Goal: Task Accomplishment & Management: Manage account settings

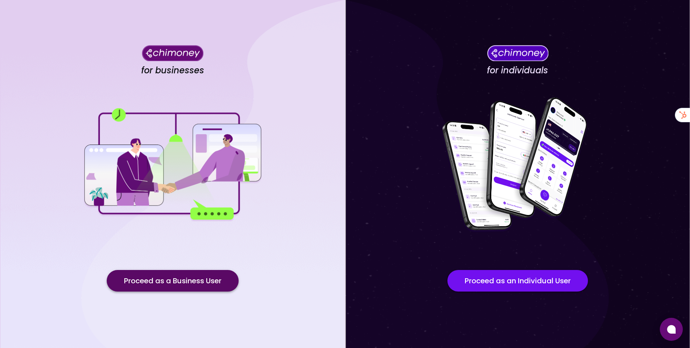
click at [208, 286] on button "Proceed as a Business User" at bounding box center [173, 281] width 132 height 22
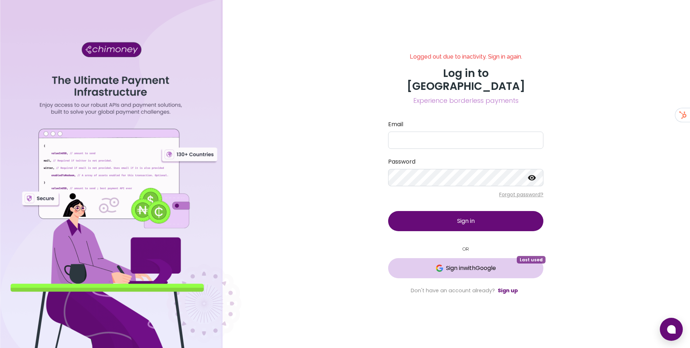
click at [423, 266] on button "Sign in with Google Last used" at bounding box center [465, 268] width 155 height 20
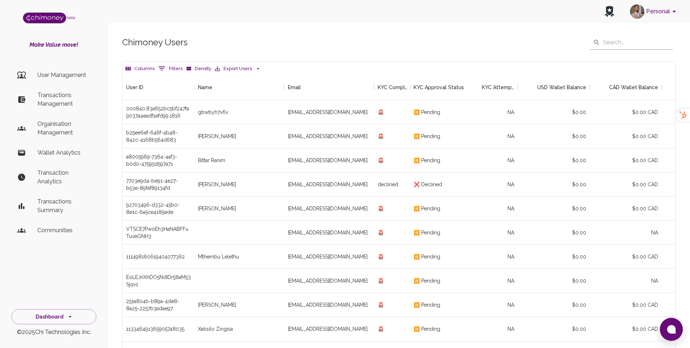
click at [163, 65] on icon "Show filters" at bounding box center [162, 68] width 9 height 9
click at [172, 110] on select "User ID Name Email KYC Completed KYC Approval Status KYC Attempts Join date Upd…" at bounding box center [165, 115] width 54 height 12
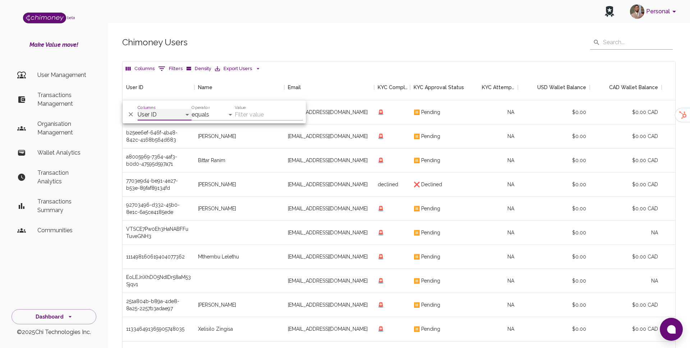
select select "email"
click at [201, 112] on select "equals starts with is any of" at bounding box center [213, 115] width 43 height 12
click at [266, 114] on input "Value" at bounding box center [269, 115] width 68 height 12
click at [262, 115] on input "Value" at bounding box center [269, 115] width 68 height 12
click at [49, 101] on p "Transactions Management" at bounding box center [63, 99] width 53 height 17
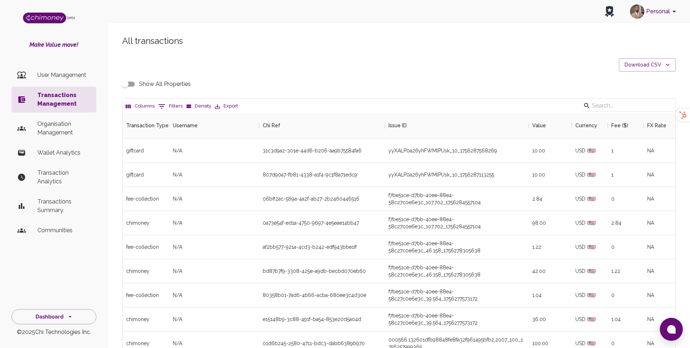
scroll to position [267, 553]
click at [159, 102] on icon "Show filters" at bounding box center [162, 106] width 9 height 9
click at [166, 151] on select "Transaction Type Username Chi Ref Issue ID Value Amount Currency Fee ($) FX Rat…" at bounding box center [165, 153] width 54 height 12
select select "email"
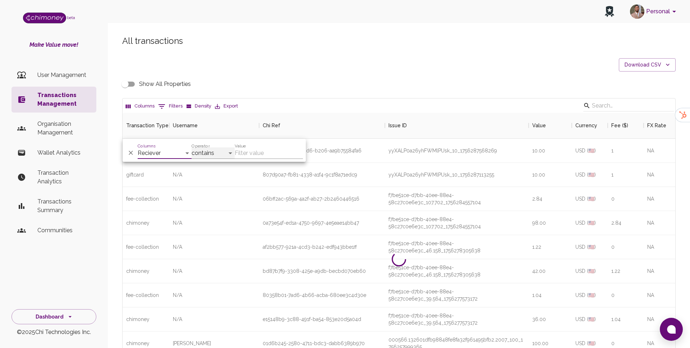
click at [228, 156] on select "contains equals starts with ends with is empty is not empty is any of" at bounding box center [213, 153] width 43 height 12
select select "equals"
click at [264, 147] on div "Value" at bounding box center [269, 150] width 68 height 17
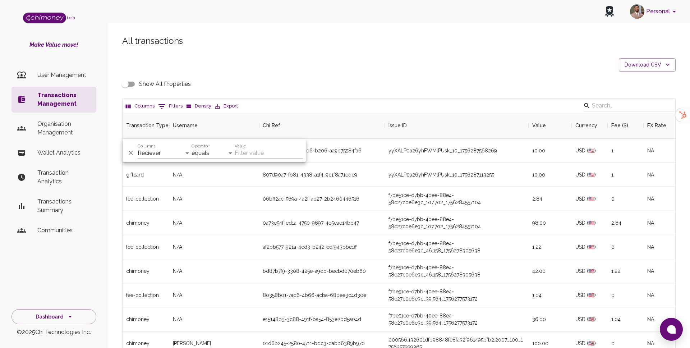
click at [254, 152] on input "Value" at bounding box center [269, 153] width 68 height 12
click at [241, 155] on input "Value" at bounding box center [269, 153] width 68 height 12
click at [238, 152] on input "Value" at bounding box center [269, 153] width 68 height 12
click at [237, 154] on input "Value" at bounding box center [269, 153] width 68 height 12
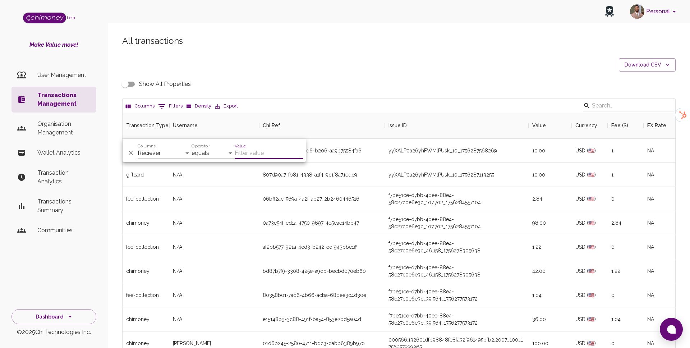
paste input "siyamotsuenyane@gmail.com"
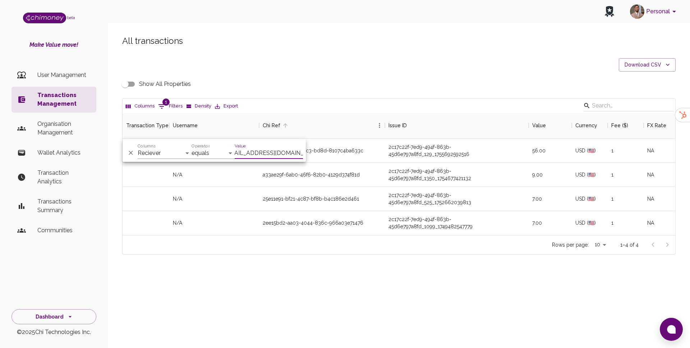
scroll to position [122, 553]
type input "siyamotsuenyane@gmail.com"
click at [335, 85] on div "Show All Properties" at bounding box center [399, 84] width 554 height 14
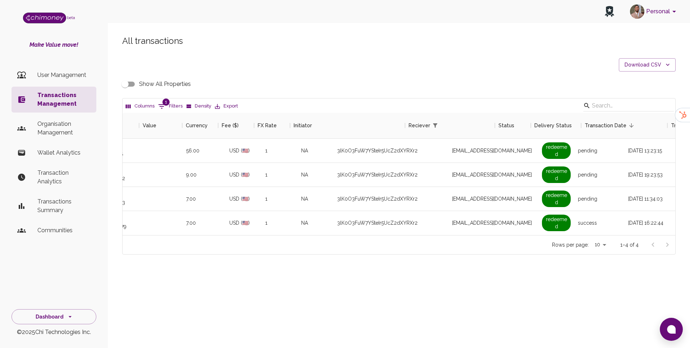
scroll to position [0, 472]
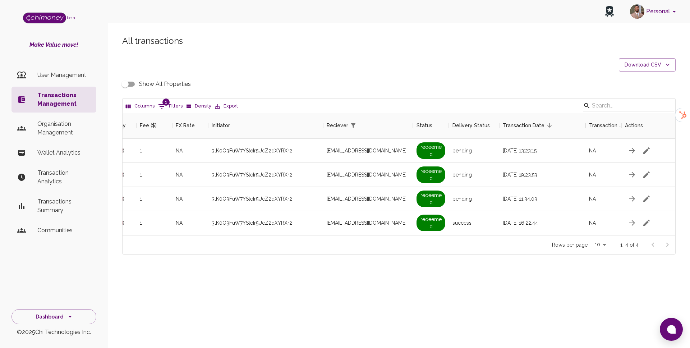
click at [131, 83] on input "Show All Properties" at bounding box center [125, 84] width 41 height 14
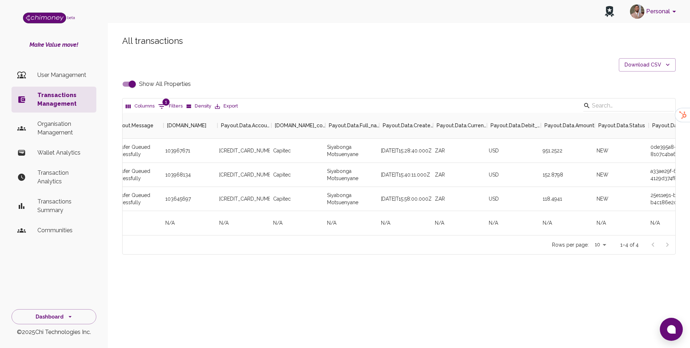
scroll to position [0, 1741]
drag, startPoint x: 328, startPoint y: 148, endPoint x: 358, endPoint y: 156, distance: 31.7
click at [359, 156] on div "Siyabonga Motsuenyane" at bounding box center [350, 151] width 54 height 24
click at [297, 159] on div "Capitec" at bounding box center [296, 151] width 54 height 24
click at [335, 149] on div "Siyabonga Motsuenyane" at bounding box center [350, 151] width 54 height 24
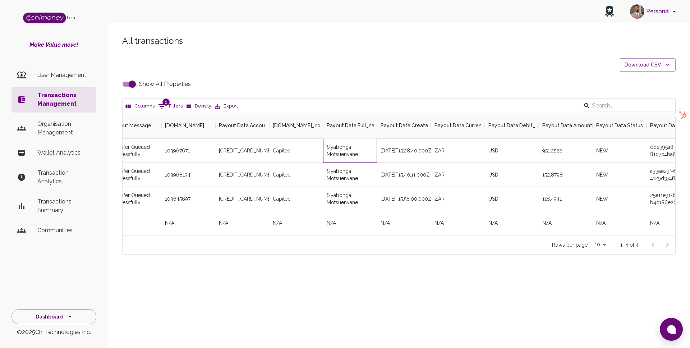
click at [326, 148] on div "Siyabonga Motsuenyane" at bounding box center [350, 151] width 54 height 24
drag, startPoint x: 327, startPoint y: 150, endPoint x: 360, endPoint y: 154, distance: 33.3
click at [360, 154] on div "Siyabonga Motsuenyane" at bounding box center [350, 151] width 54 height 24
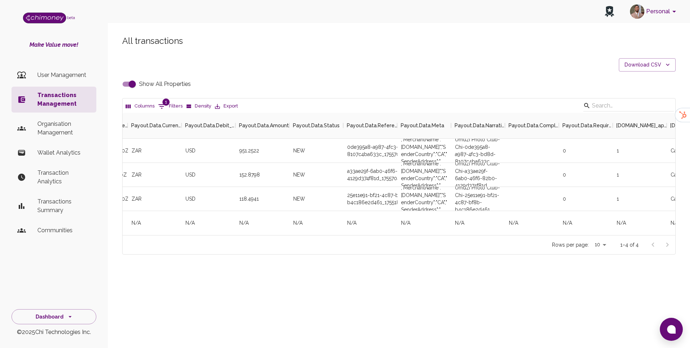
scroll to position [0, 2045]
click at [373, 150] on div "0de395a8-a987-4fc3-bd8d-8107c4ba633c_1755703718944" at bounding box center [370, 151] width 54 height 24
copy div "0de395a8-a987-4fc3-bd8d-8107c4ba633c_1755703718944"
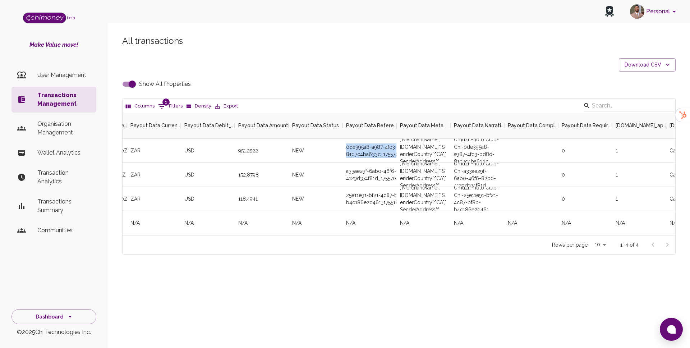
click at [132, 85] on input "Show All Properties" at bounding box center [132, 84] width 41 height 14
checkbox input "false"
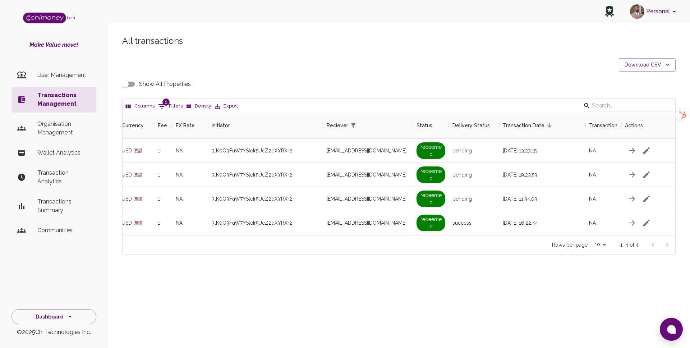
scroll to position [0, 454]
click at [169, 107] on button "1 Filters" at bounding box center [170, 107] width 28 height 12
select select "email"
select select "equals"
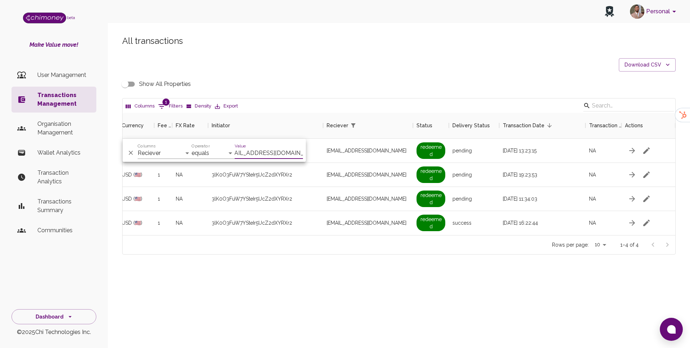
click at [274, 152] on input "siyamotsuenyane@gmail.com" at bounding box center [269, 153] width 68 height 12
click at [265, 156] on input "siyamotsuenyane@gmail.com" at bounding box center [269, 153] width 68 height 12
paste input "nonhlanhla@goodwall.org"
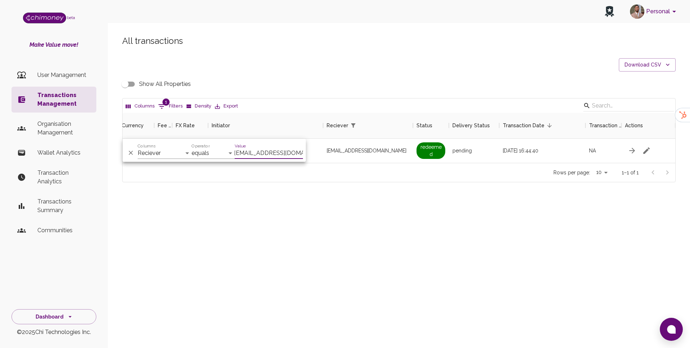
scroll to position [50, 553]
type input "nonhlanhla@goodwall.org"
click at [333, 201] on div "All transactions Download CSV Show All Properties Columns 1 Filters Density Exp…" at bounding box center [399, 121] width 583 height 206
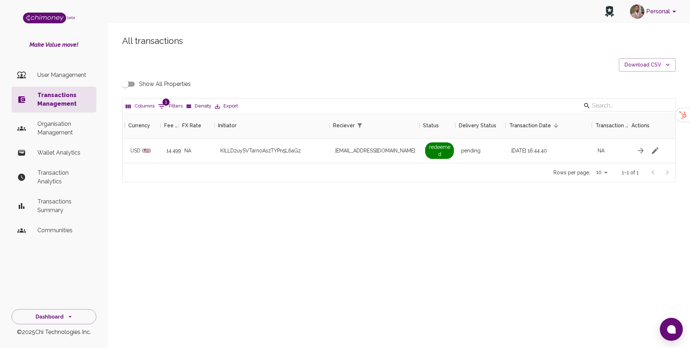
scroll to position [0, 454]
click at [138, 83] on input "Show All Properties" at bounding box center [125, 84] width 41 height 14
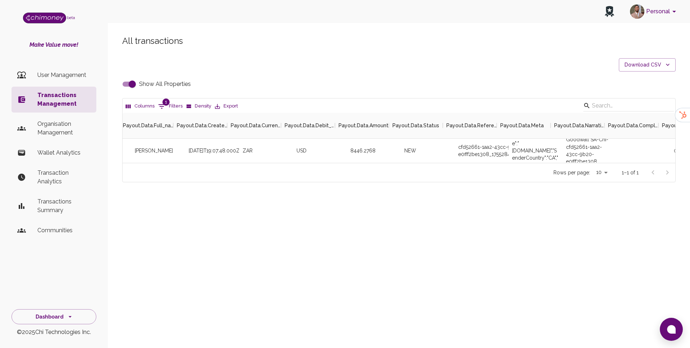
scroll to position [0, 1837]
click at [471, 154] on div "cfd52661-1aa2-43cc-9b20-e0fff2be1308_1755284866881" at bounding box center [470, 151] width 54 height 24
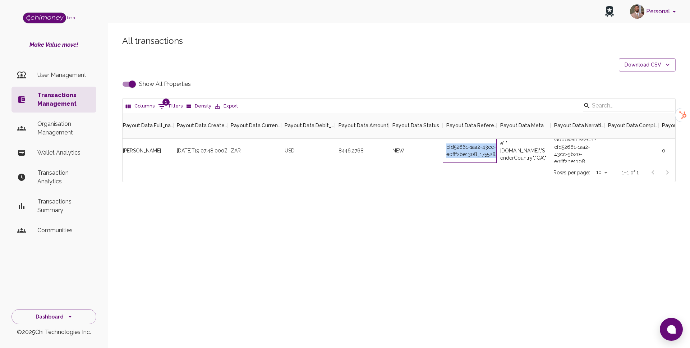
copy div "cfd52661-1aa2-43cc-9b20-e0fff2be1308_1755284866881"
click at [391, 63] on div "All transactions Download CSV Show All Properties Columns 1 Filters Density Exp…" at bounding box center [399, 108] width 571 height 147
click at [128, 84] on input "Show All Properties" at bounding box center [132, 84] width 41 height 14
checkbox input "false"
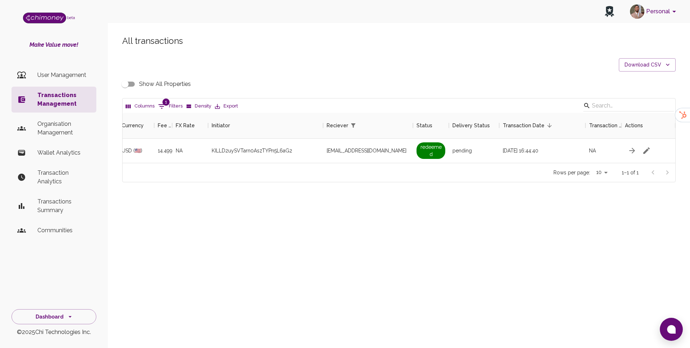
scroll to position [0, 454]
click at [168, 108] on button "1 Filters" at bounding box center [170, 107] width 28 height 12
select select "email"
select select "equals"
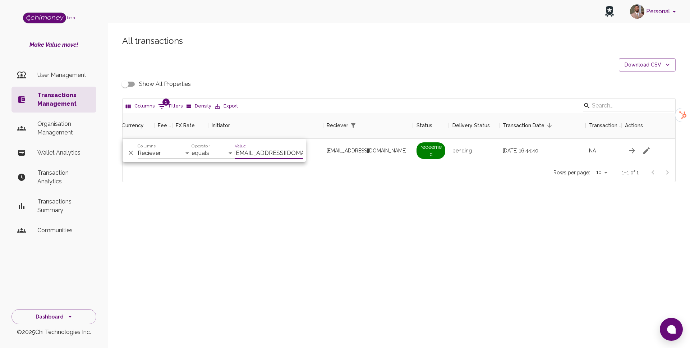
click at [270, 154] on input "nonhlanhla@goodwall.org" at bounding box center [269, 153] width 68 height 12
type input "c2fa837c-206d-4170-86e4-9800318df015"
click at [168, 150] on select "Transaction Type Username Chi Ref Issue ID Value Amount Currency Fee ($) FX Rat…" at bounding box center [165, 153] width 54 height 12
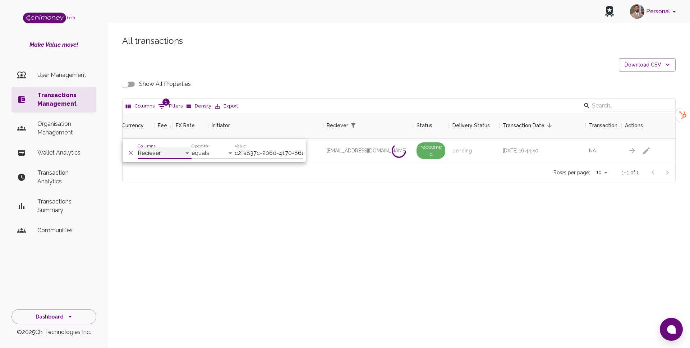
select select "chiRef"
click at [368, 150] on span "summerngcobo02@gmail.com" at bounding box center [367, 150] width 80 height 7
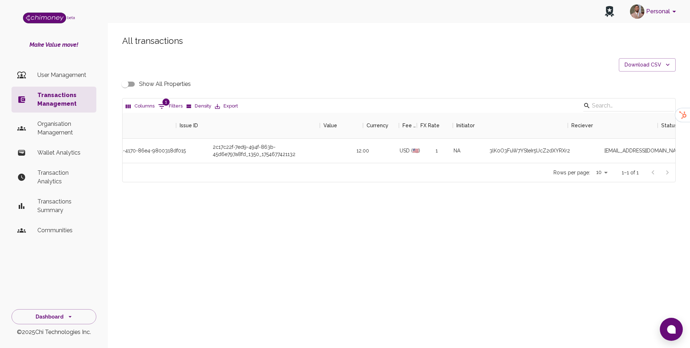
scroll to position [0, 324]
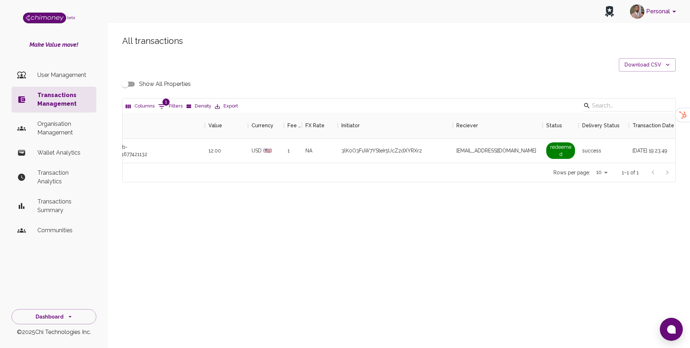
click at [127, 86] on input "Show All Properties" at bounding box center [125, 84] width 41 height 14
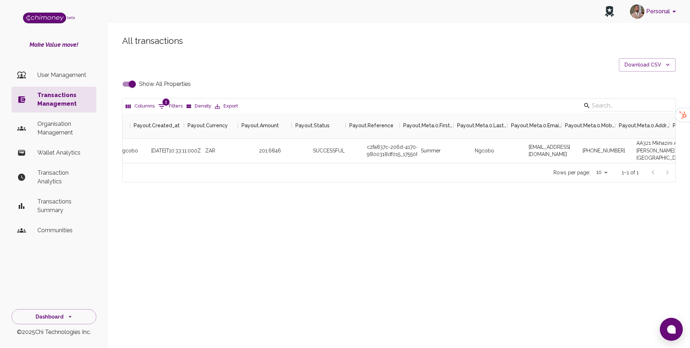
scroll to position [0, 2046]
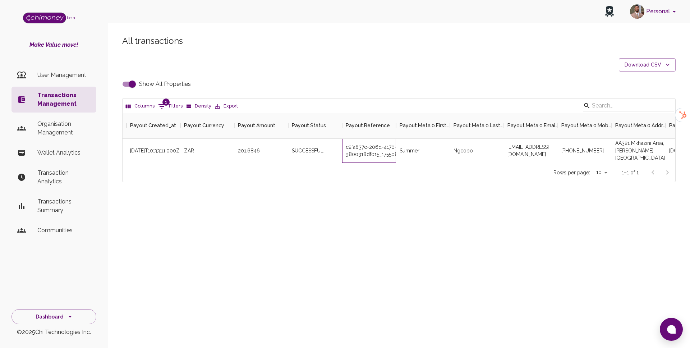
click at [371, 149] on div "c2fa837c-206d-4170-86e4-9800318df015_1755081190760" at bounding box center [369, 151] width 54 height 24
copy div "c2fa837c-206d-4170-86e4-9800318df015_1755081190760"
click at [133, 81] on input "Show All Properties" at bounding box center [132, 84] width 41 height 14
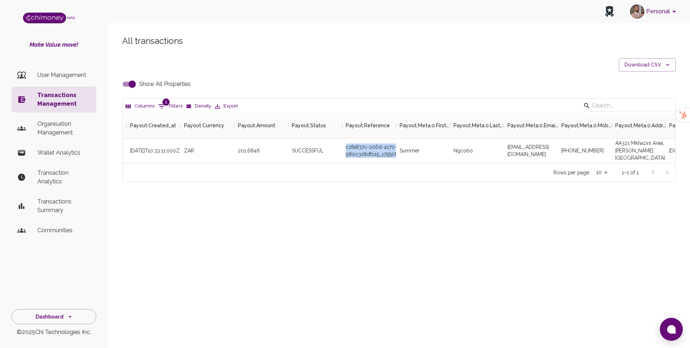
checkbox input "false"
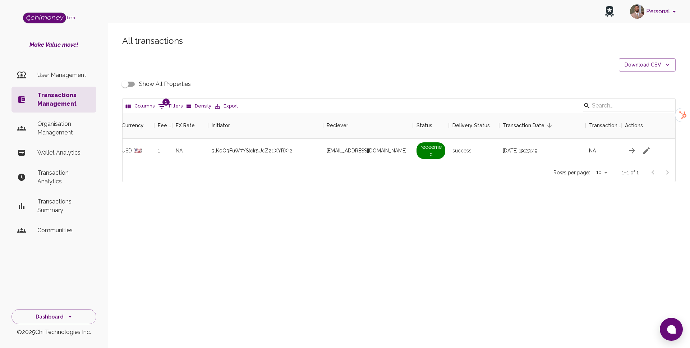
click at [170, 101] on button "1 Filters" at bounding box center [170, 107] width 28 height 12
select select "chiRef"
select select "equals"
click at [259, 156] on input "c2fa837c-206d-4170-86e4-9800318df015" at bounding box center [269, 153] width 68 height 12
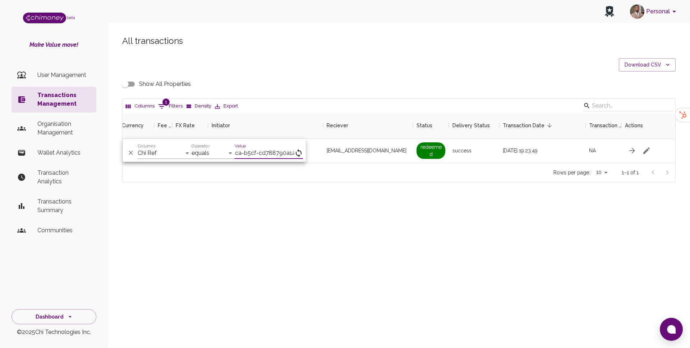
scroll to position [0, 43]
type input "b033db8f-9eba-4cca-b5cf-cd788790a1a0"
click at [319, 203] on div "All transactions Download CSV Show All Properties Columns 1 Filters Density Exp…" at bounding box center [399, 121] width 583 height 206
click at [128, 81] on input "Show All Properties" at bounding box center [125, 84] width 41 height 14
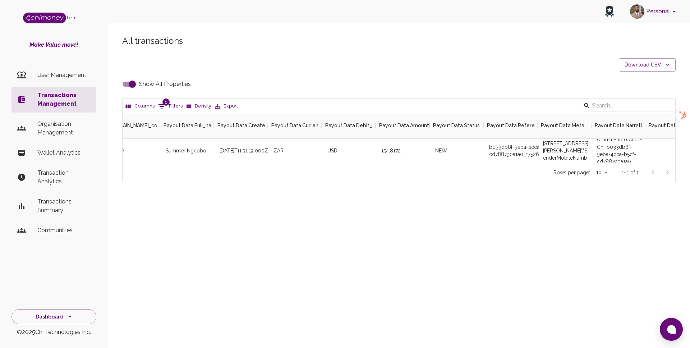
scroll to position [0, 1908]
click at [502, 149] on div "b033db8f-9eba-4cca-b5cf-cd788790a1a0_1752665478473" at bounding box center [507, 151] width 54 height 24
copy div "b033db8f-9eba-4cca-b5cf-cd788790a1a0_1752665478473"
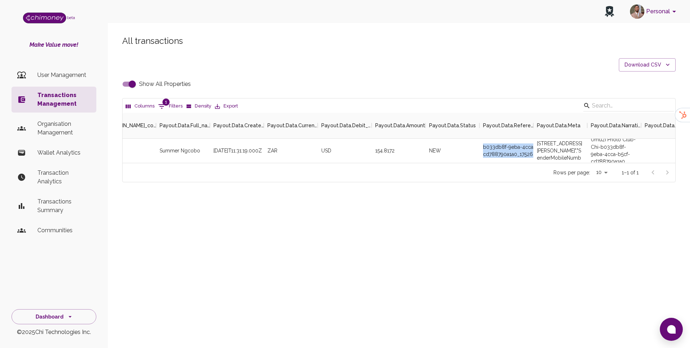
click at [134, 85] on input "Show All Properties" at bounding box center [132, 84] width 41 height 14
checkbox input "false"
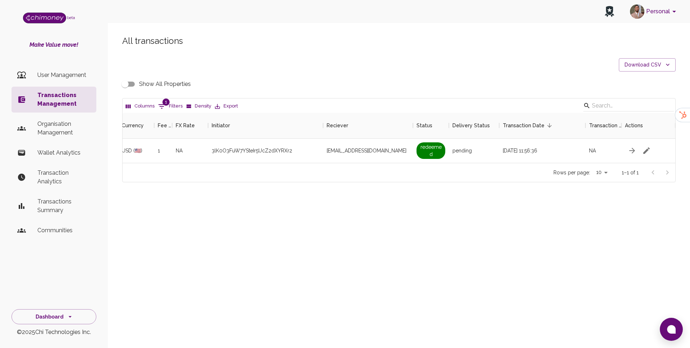
scroll to position [0, 454]
click at [176, 103] on button "1 Filters" at bounding box center [170, 107] width 28 height 12
select select "chiRef"
select select "equals"
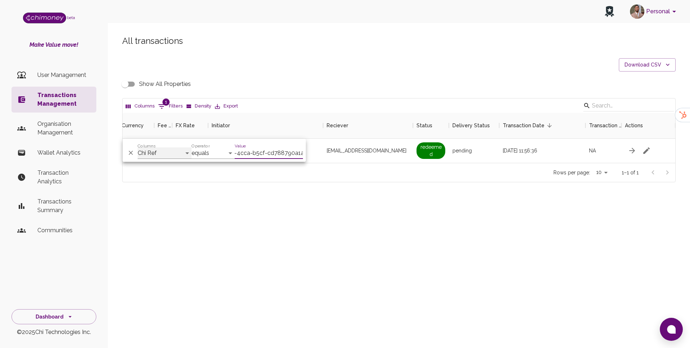
click at [163, 156] on select "Transaction Type Username Chi Ref Issue ID Value Amount Currency Fee ($) FX Rat…" at bounding box center [165, 153] width 54 height 12
select select "email"
click at [261, 154] on input "b033db8f-9eba-4cca-b5cf-cd788790a1a0" at bounding box center [269, 153] width 68 height 12
paste input "siyamotsuenyane@gmail.com"
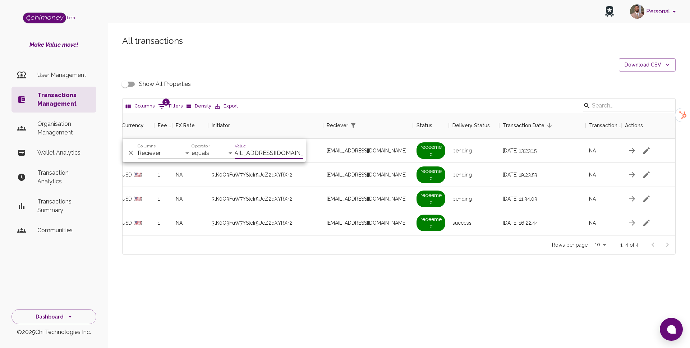
scroll to position [122, 553]
type input "siyamotsuenyane@gmail.com"
click at [336, 247] on div "Rows per page: 10 10 1–4 of 4" at bounding box center [399, 244] width 553 height 19
click at [130, 85] on input "Show All Properties" at bounding box center [125, 84] width 41 height 14
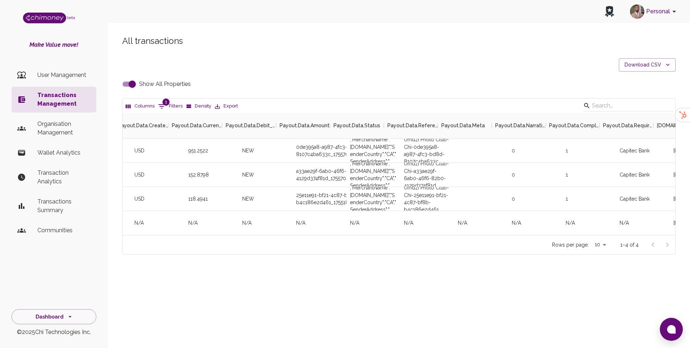
scroll to position [0, 2138]
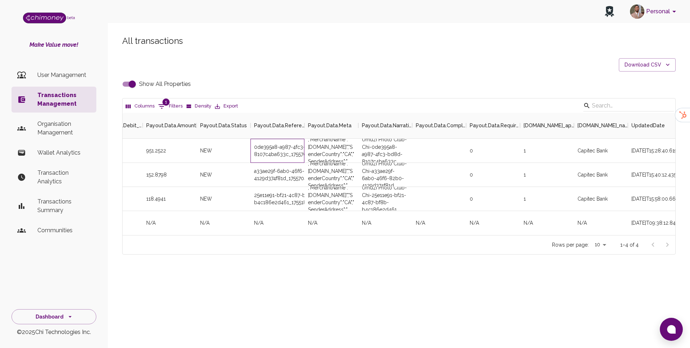
click at [266, 155] on div "0de395a8-a987-4fc3-bd8d-8107c4ba633c_1755703718944" at bounding box center [278, 151] width 54 height 24
copy div "0de395a8-a987-4fc3-bd8d-8107c4ba633c_1755703718944"
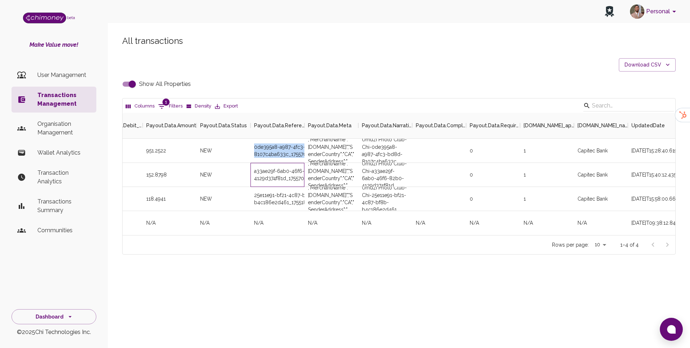
click at [276, 178] on div "a33ae29f-6ab0-46f6-82b0-4129d374f81d_1755704411164" at bounding box center [278, 175] width 54 height 24
copy div "a33ae29f-6ab0-46f6-82b0-4129d374f81d_1755704411164"
click at [274, 204] on div "25e11e91-bf21-4c87-bf8b-b4c186e2d461_1755187076574" at bounding box center [278, 199] width 54 height 24
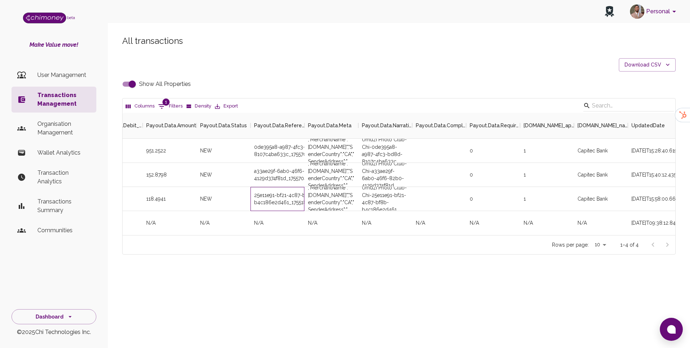
click at [274, 204] on div "25e11e91-bf21-4c87-bf8b-b4c186e2d461_1755187076574" at bounding box center [278, 199] width 54 height 24
copy div "25e11e91-bf21-4c87-bf8b-b4c186e2d461_1755187076574"
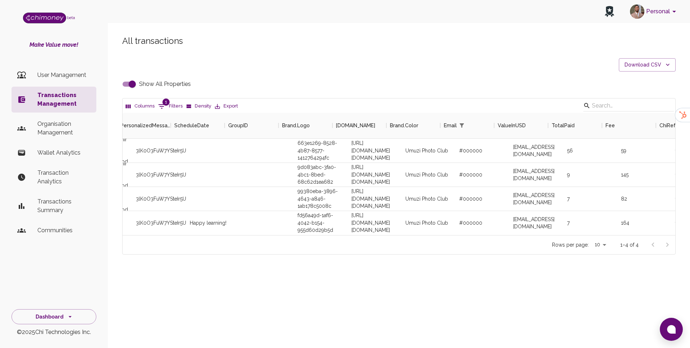
scroll to position [0, 0]
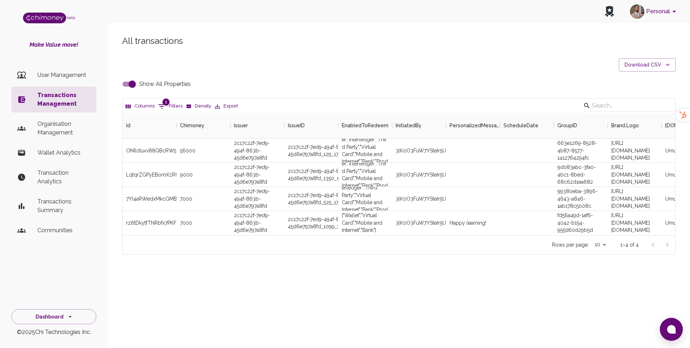
click at [133, 85] on input "Show All Properties" at bounding box center [132, 84] width 41 height 14
checkbox input "false"
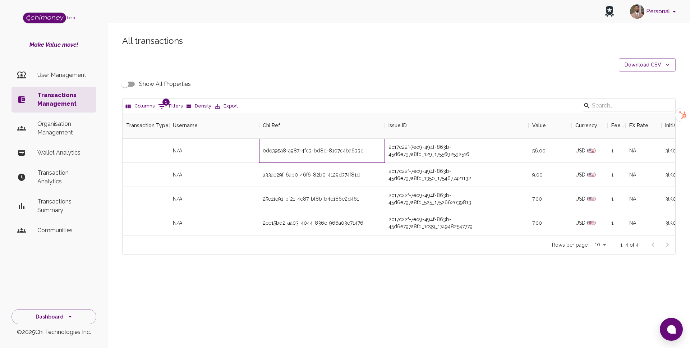
click at [314, 152] on div "0de395a8-a987-4fc3-bd8d-8107c4ba633c" at bounding box center [322, 151] width 126 height 24
copy div "0de395a8-a987-4fc3-bd8d-8107c4ba633c"
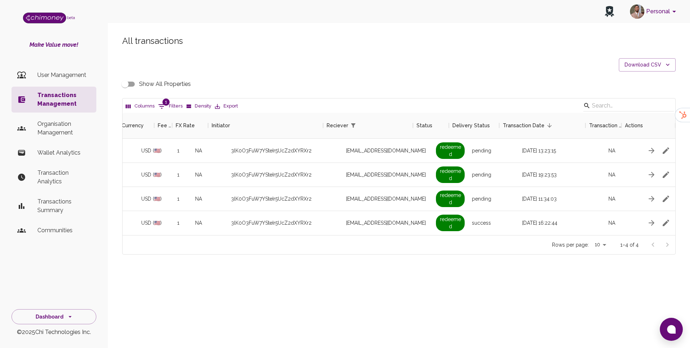
scroll to position [0, 454]
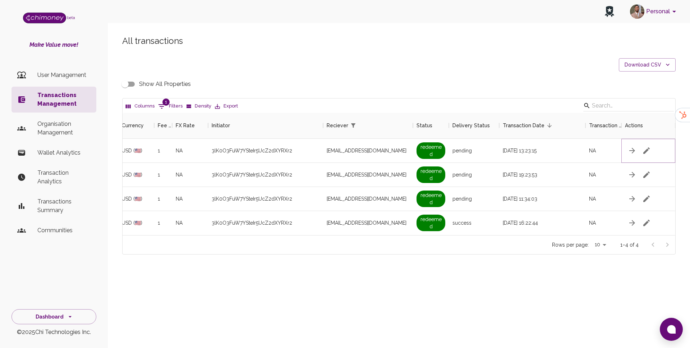
click at [649, 146] on button "button" at bounding box center [647, 150] width 14 height 14
click at [649, 149] on icon "button" at bounding box center [647, 150] width 6 height 6
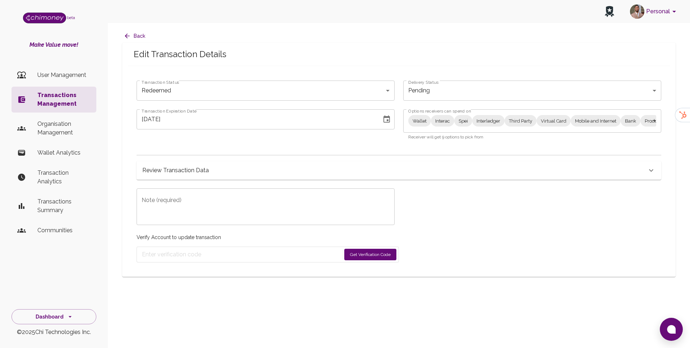
click at [296, 89] on body "Personal beta Make Value move! User Management Transactions Management Organisa…" at bounding box center [345, 174] width 690 height 348
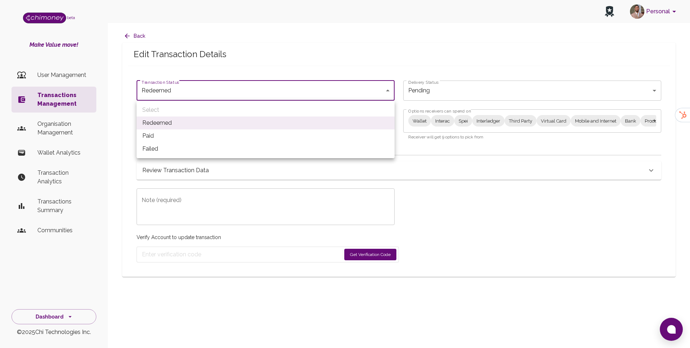
click at [198, 137] on li "Paid" at bounding box center [266, 135] width 258 height 13
type input "paid"
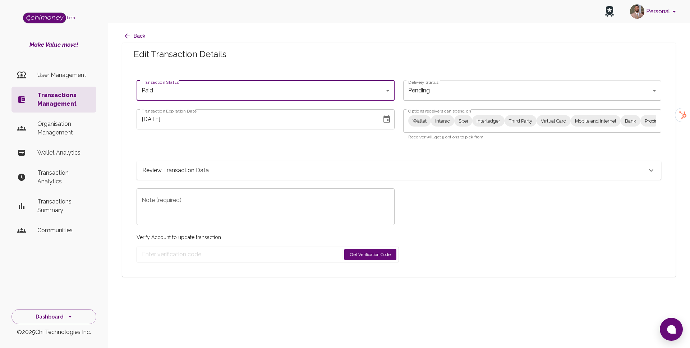
click at [445, 124] on body "Personal beta Make Value move! User Management Transactions Management Organisa…" at bounding box center [345, 174] width 690 height 348
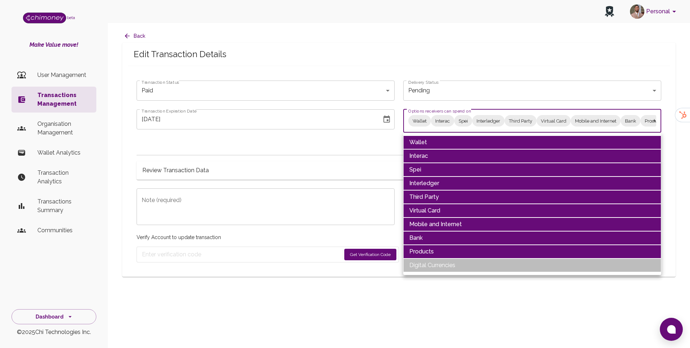
click at [444, 135] on ul "Wallet Interac Spei Interledger Third Party Virtual Card Mobile and Internet Ba…" at bounding box center [532, 204] width 258 height 142
click at [435, 142] on li "Wallet" at bounding box center [532, 143] width 258 height 14
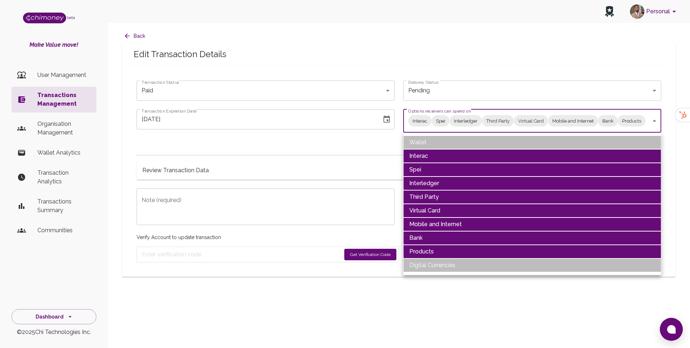
click at [429, 155] on li "Interac" at bounding box center [532, 156] width 258 height 14
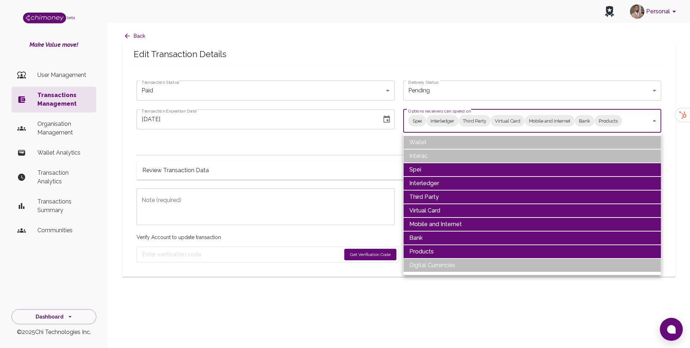
click at [423, 169] on li "Spei" at bounding box center [532, 170] width 258 height 14
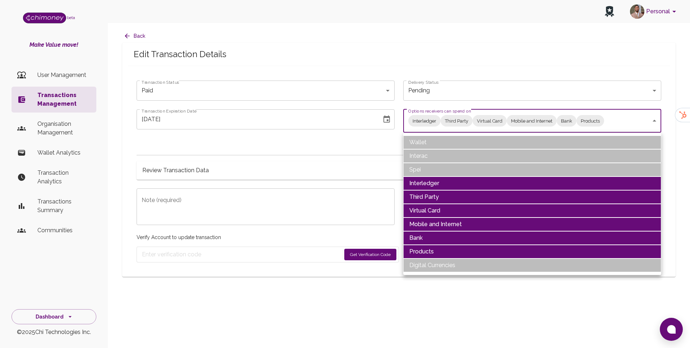
click at [424, 181] on li "Interledger" at bounding box center [532, 184] width 258 height 14
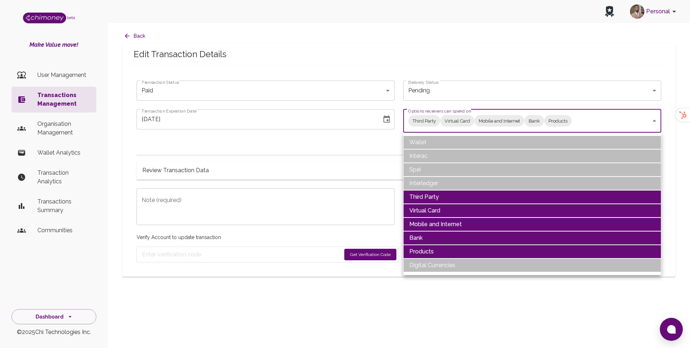
click at [421, 199] on li "Third Party" at bounding box center [532, 197] width 258 height 14
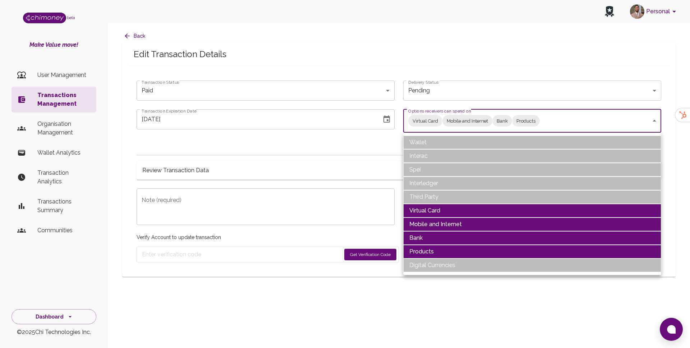
click at [423, 209] on li "Virtual Card" at bounding box center [532, 211] width 258 height 14
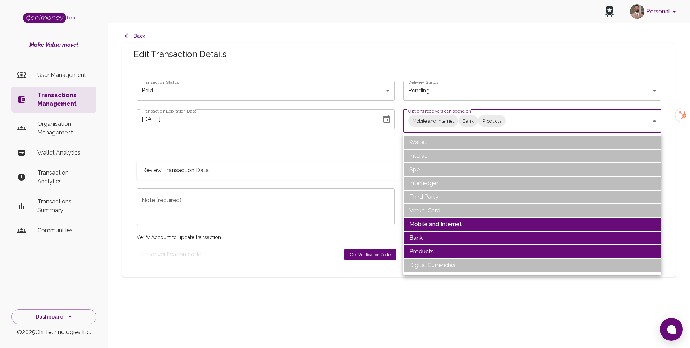
click at [424, 250] on li "Products" at bounding box center [532, 252] width 258 height 14
type input "Mobile and Internet,Bank"
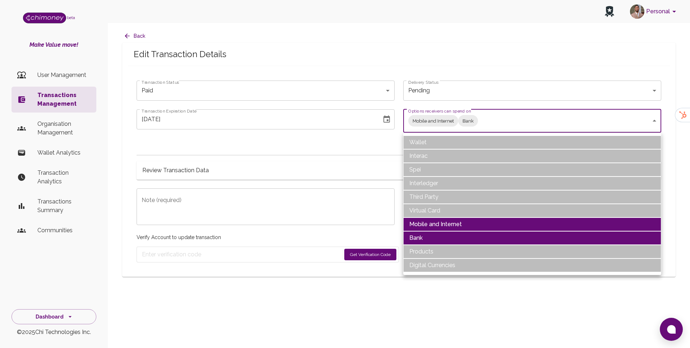
click at [433, 77] on div at bounding box center [345, 174] width 690 height 348
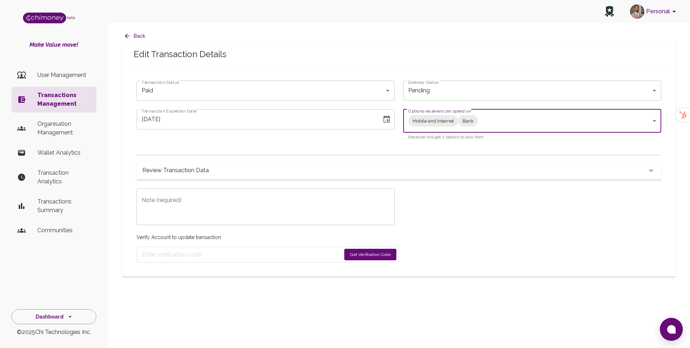
click at [384, 118] on icon "Choose date, selected date is Aug 20, 2025" at bounding box center [387, 118] width 6 height 7
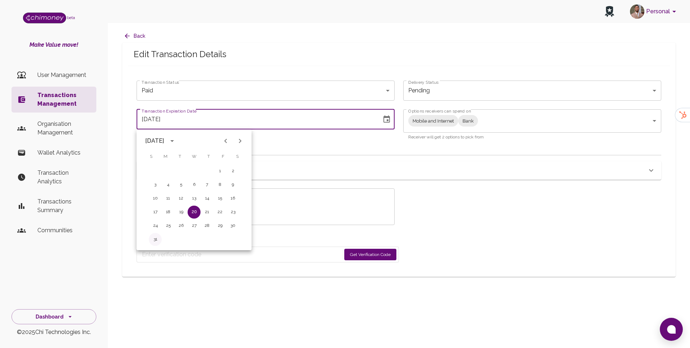
click at [154, 242] on button "31" at bounding box center [155, 239] width 13 height 13
type input "08/31/2025"
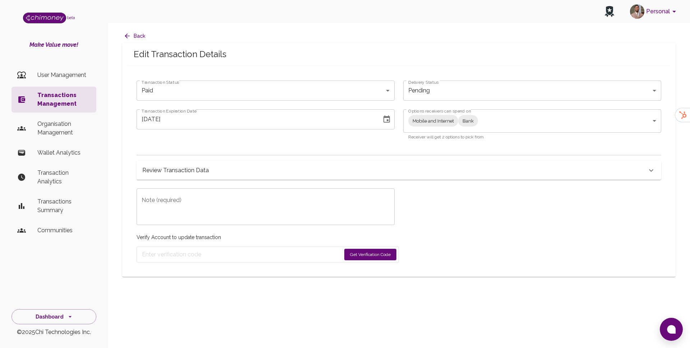
click at [237, 179] on div "Review Transaction Data" at bounding box center [399, 170] width 525 height 19
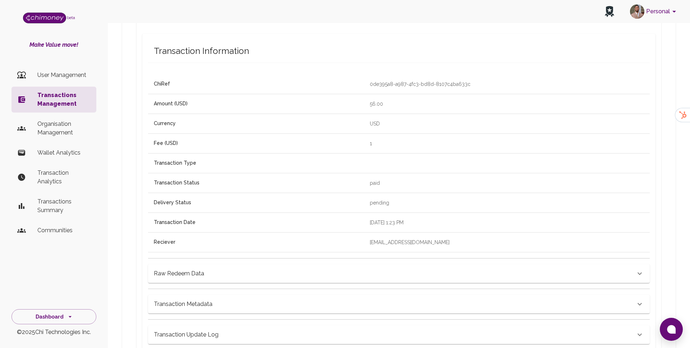
scroll to position [324, 0]
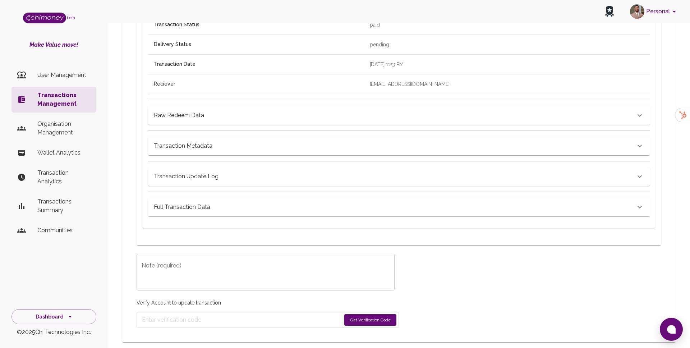
click at [197, 264] on textarea "Note (required)" at bounding box center [266, 272] width 248 height 25
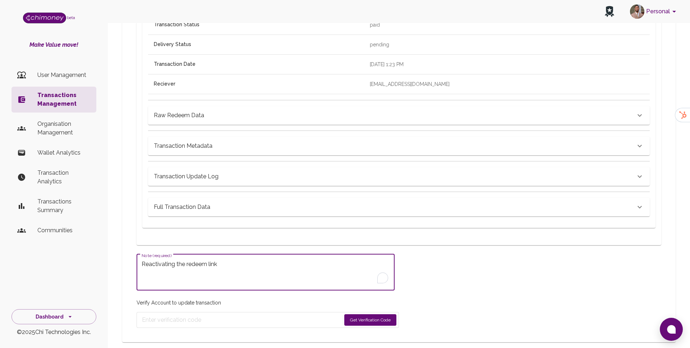
type textarea "Reactivating the redeem link"
click at [377, 315] on button "Get Verification Code" at bounding box center [371, 320] width 52 height 12
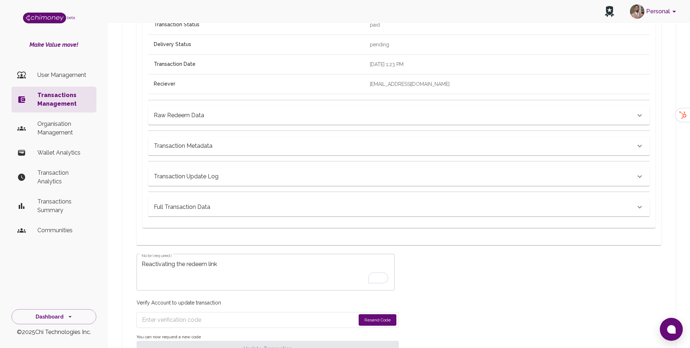
click at [211, 315] on input "Enter verification code" at bounding box center [249, 320] width 214 height 12
paste input "5602"
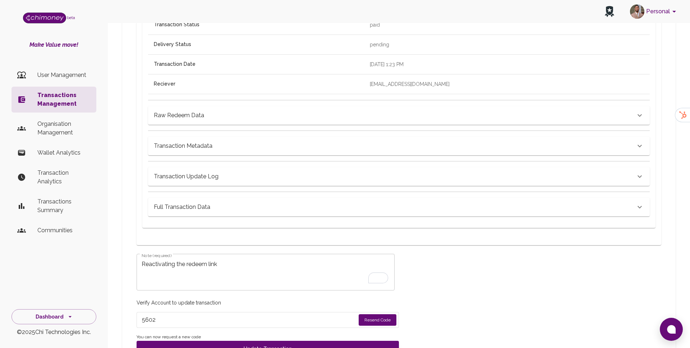
type input "5602"
click at [232, 301] on p "Verify Account to update transaction" at bounding box center [268, 302] width 263 height 7
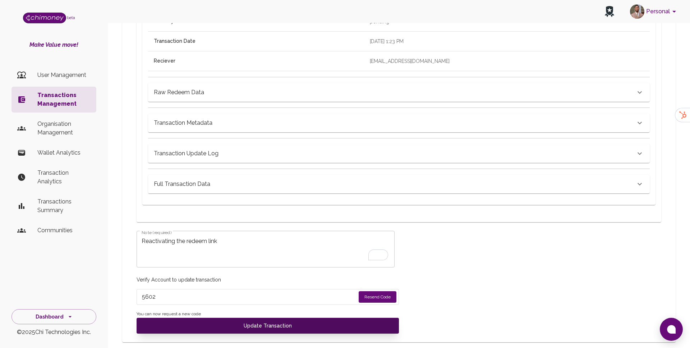
click at [278, 325] on button "Update Transaction" at bounding box center [268, 326] width 263 height 16
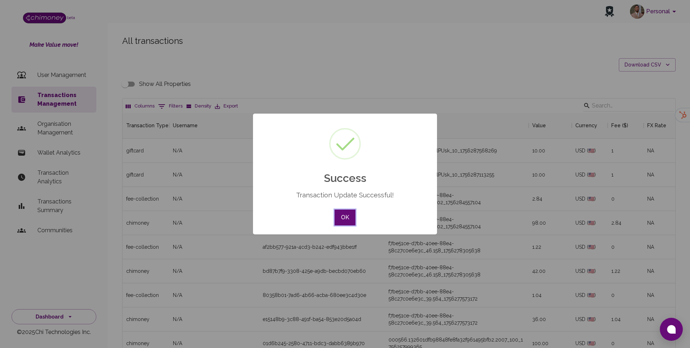
scroll to position [267, 553]
click at [346, 215] on button "OK" at bounding box center [345, 218] width 21 height 16
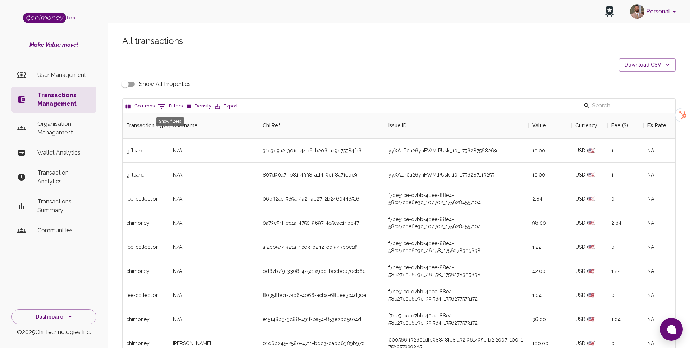
click at [170, 106] on button "0 Filters" at bounding box center [170, 107] width 28 height 12
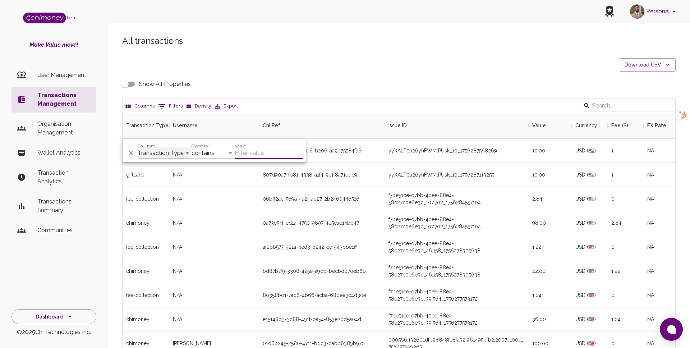
click at [175, 151] on select "Transaction Type Username Chi Ref Issue ID Value Amount Currency Fee ($) FX Rat…" at bounding box center [165, 153] width 54 height 12
click at [131, 149] on button "Delete" at bounding box center [131, 152] width 11 height 11
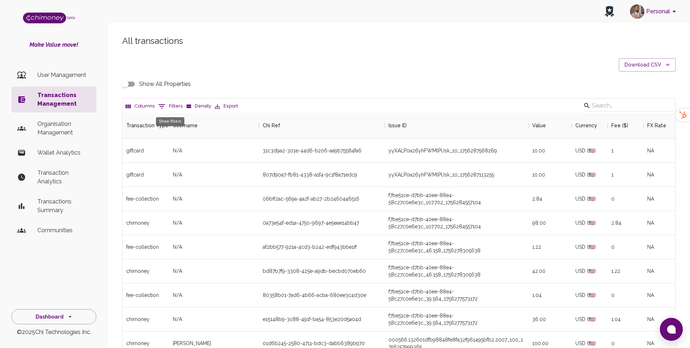
click at [171, 101] on button "0 Filters" at bounding box center [170, 107] width 28 height 12
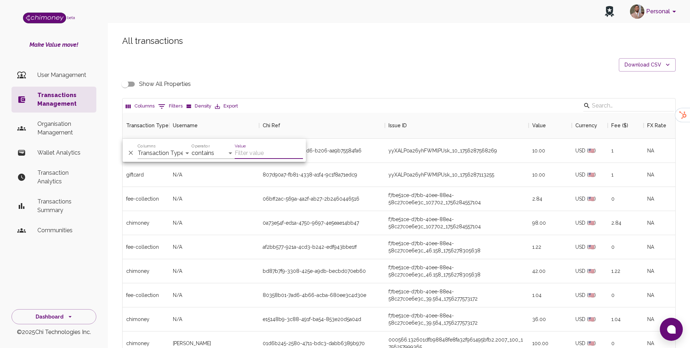
click at [163, 146] on div "Columns Transaction Type Username Chi Ref Issue ID Value Amount Currency Fee ($…" at bounding box center [165, 150] width 54 height 17
click at [161, 149] on select "Transaction Type Username Chi Ref Issue ID Value Amount Currency Fee ($) FX Rat…" at bounding box center [165, 153] width 54 height 12
select select "email"
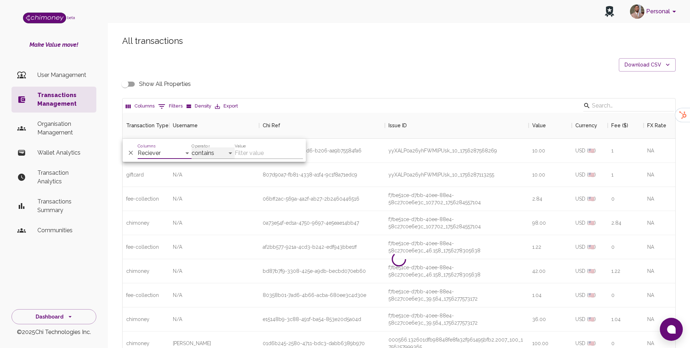
click at [215, 157] on select "contains equals starts with ends with is empty is not empty is any of" at bounding box center [213, 153] width 43 height 12
select select "equals"
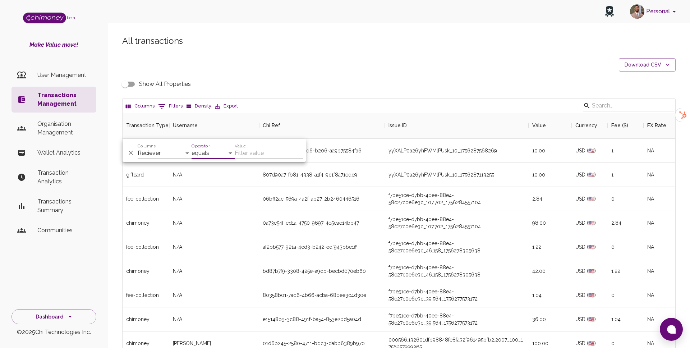
click at [277, 147] on input "Value" at bounding box center [269, 153] width 68 height 12
paste input "siyamotsuenyane@gmail.com"
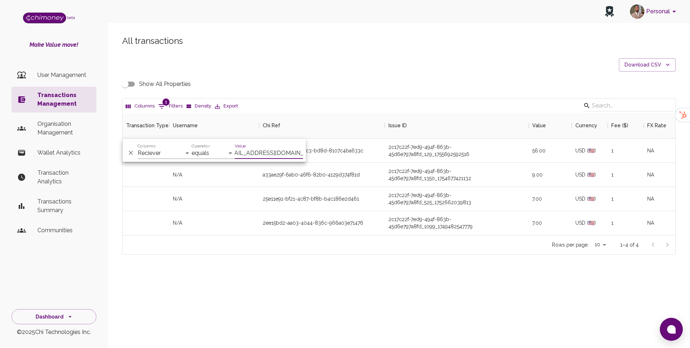
scroll to position [122, 553]
type input "siyamotsuenyane@gmail.com"
click at [324, 245] on div "Rows per page: 10 10 1–4 of 4" at bounding box center [399, 244] width 553 height 19
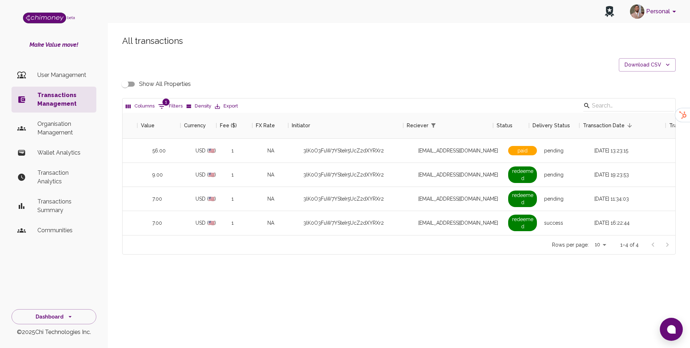
scroll to position [0, 472]
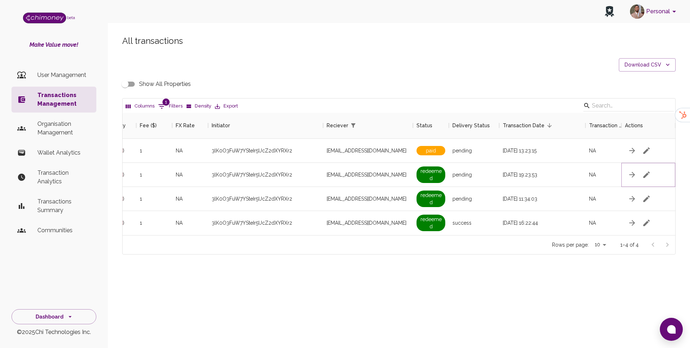
click at [646, 178] on icon "button" at bounding box center [647, 174] width 9 height 9
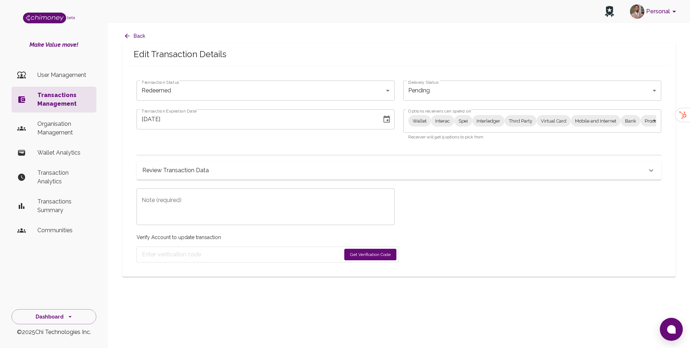
click at [253, 104] on div "Transaction Expiration Date 08/20/2025 Transaction Expiration Date" at bounding box center [261, 121] width 267 height 40
click at [252, 87] on body "Personal beta Make Value move! User Management Transactions Management Organisa…" at bounding box center [345, 174] width 690 height 348
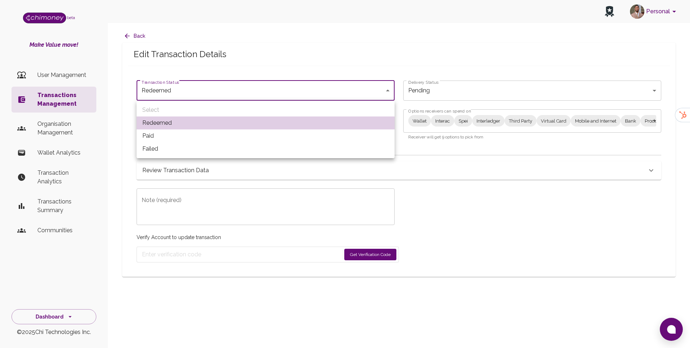
click at [218, 139] on li "Paid" at bounding box center [266, 135] width 258 height 13
type input "paid"
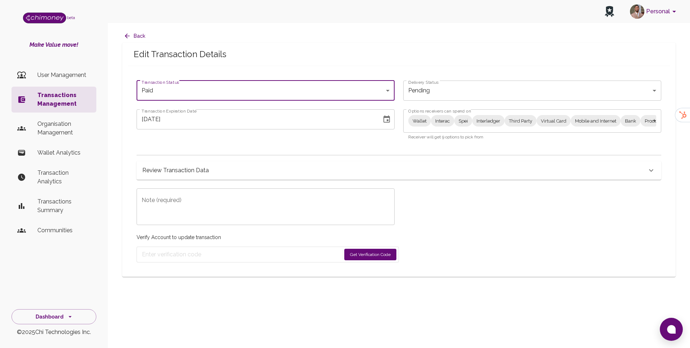
click at [456, 124] on body "Personal beta Make Value move! User Management Transactions Management Organisa…" at bounding box center [345, 174] width 690 height 348
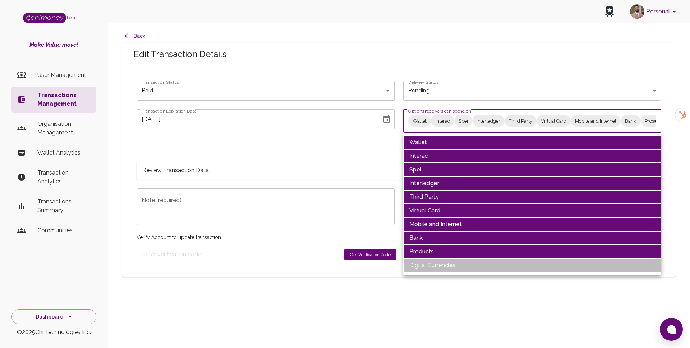
click at [433, 150] on li "Interac" at bounding box center [532, 156] width 258 height 14
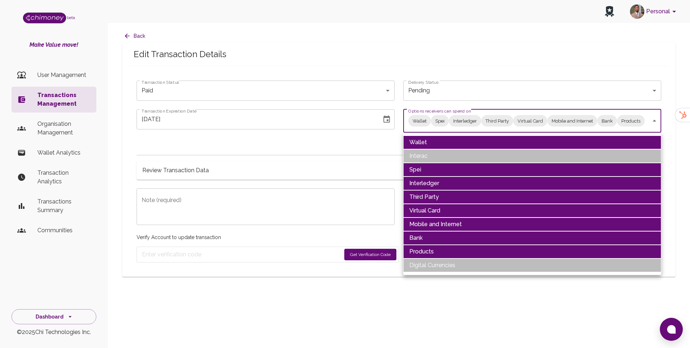
click at [426, 142] on li "Wallet" at bounding box center [532, 143] width 258 height 14
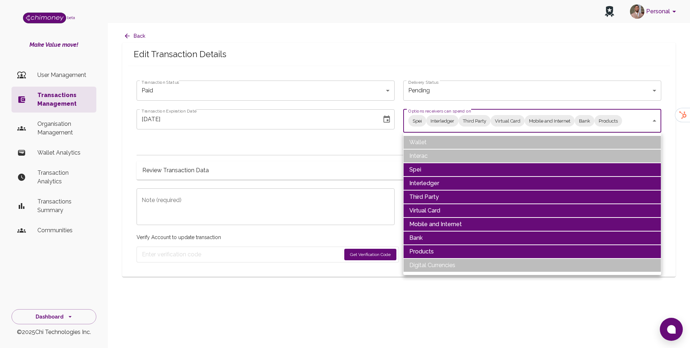
click at [424, 168] on li "Spei" at bounding box center [532, 170] width 258 height 14
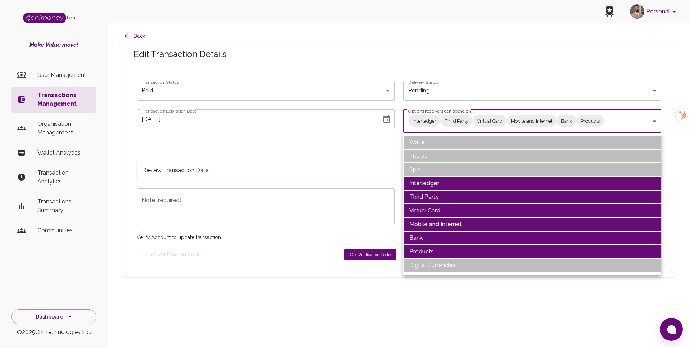
click at [424, 190] on li "Third Party" at bounding box center [532, 197] width 258 height 14
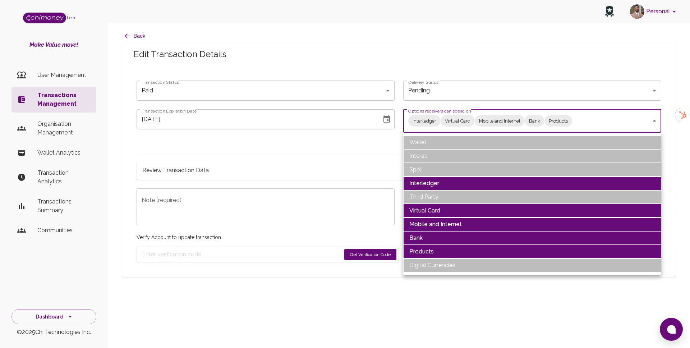
click at [425, 184] on li "Interledger" at bounding box center [532, 184] width 258 height 14
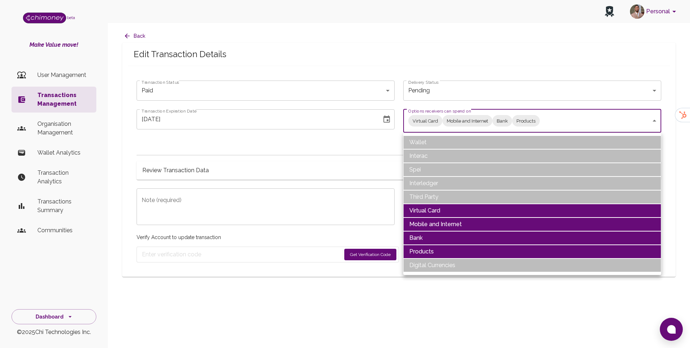
click at [430, 212] on li "Virtual Card" at bounding box center [532, 211] width 258 height 14
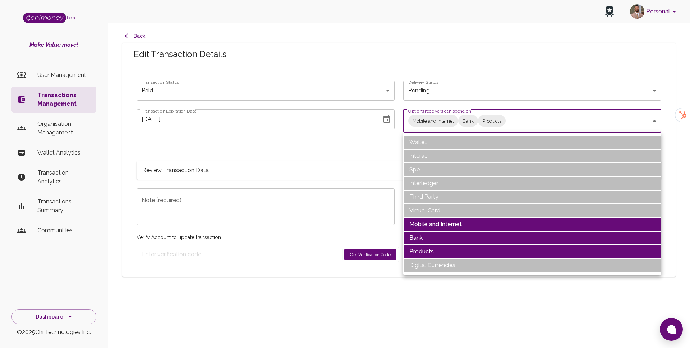
click at [437, 255] on li "Products" at bounding box center [532, 252] width 258 height 14
type input "Mobile and Internet,Bank"
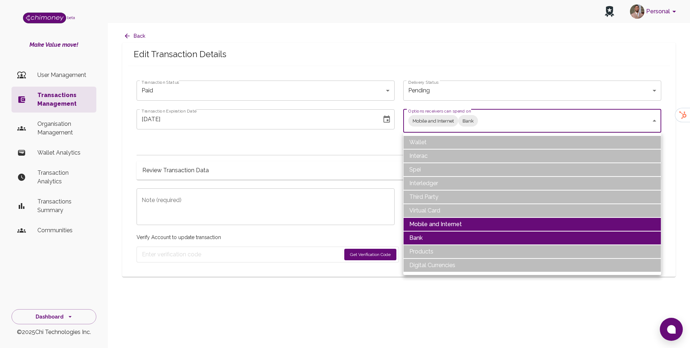
click at [357, 158] on div at bounding box center [345, 174] width 690 height 348
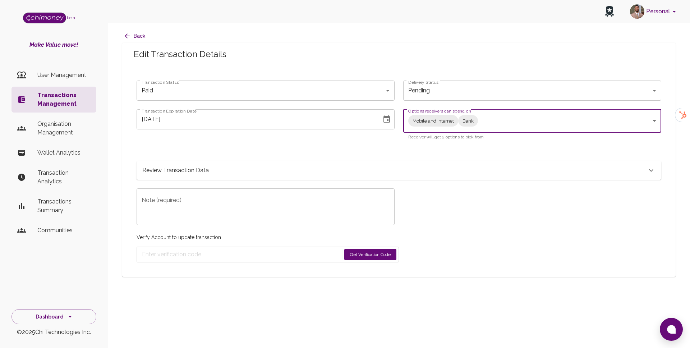
click at [386, 117] on icon "Choose date, selected date is Aug 20, 2025" at bounding box center [387, 118] width 6 height 7
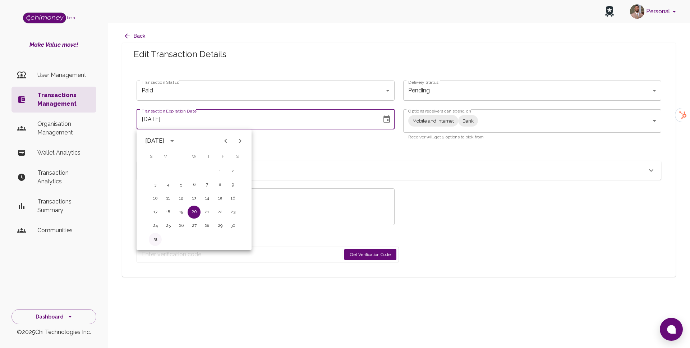
click at [152, 242] on button "31" at bounding box center [155, 239] width 13 height 13
type input "08/31/2025"
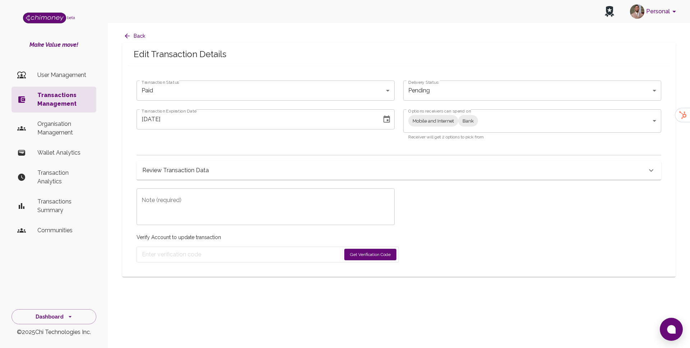
click at [242, 215] on textarea "Note (required)" at bounding box center [266, 207] width 248 height 25
click at [213, 206] on textarea "Reactivating redeem" at bounding box center [266, 207] width 248 height 25
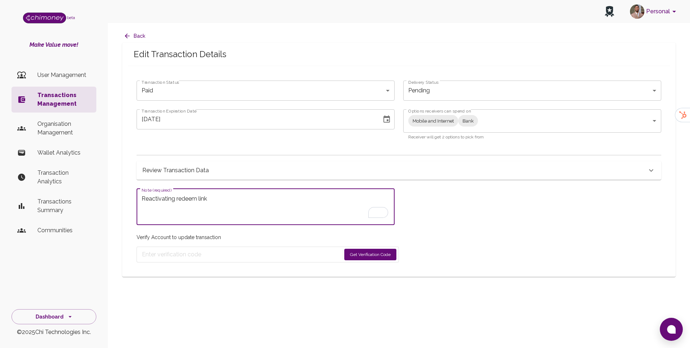
type textarea "Reactivating redeem link"
click at [364, 259] on button "Get Verification Code" at bounding box center [371, 255] width 52 height 12
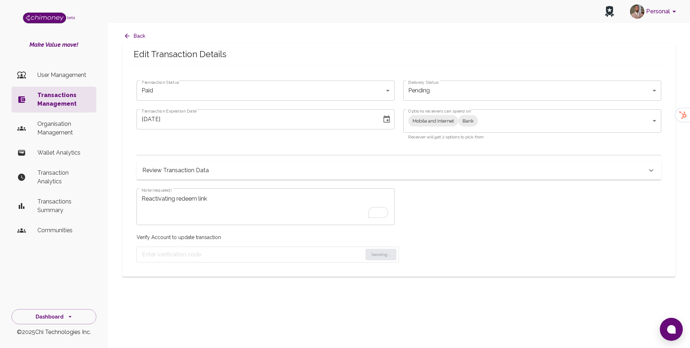
click at [364, 259] on hr at bounding box center [364, 255] width 0 height 10
click at [323, 228] on div "Verify Account to update transaction Sending..." at bounding box center [268, 243] width 263 height 37
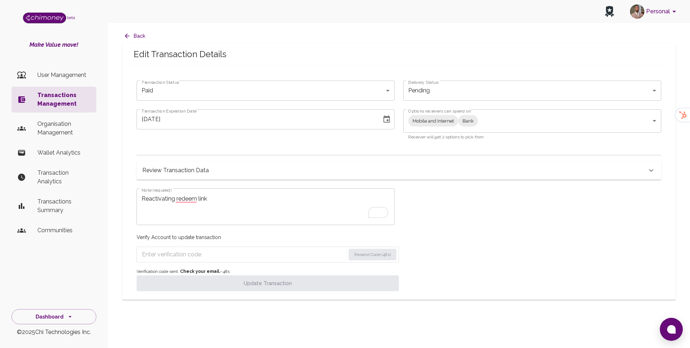
click at [280, 260] on input "Enter verification code" at bounding box center [244, 255] width 204 height 12
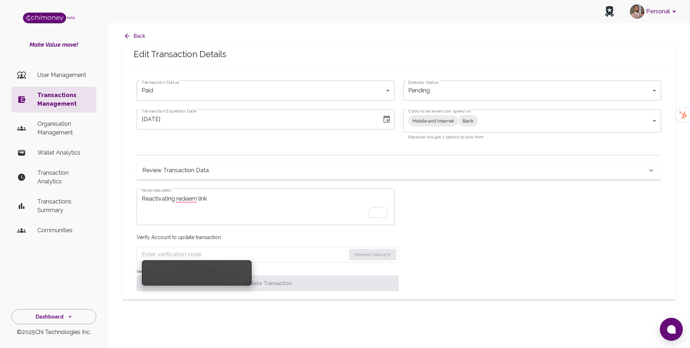
paste input "9758"
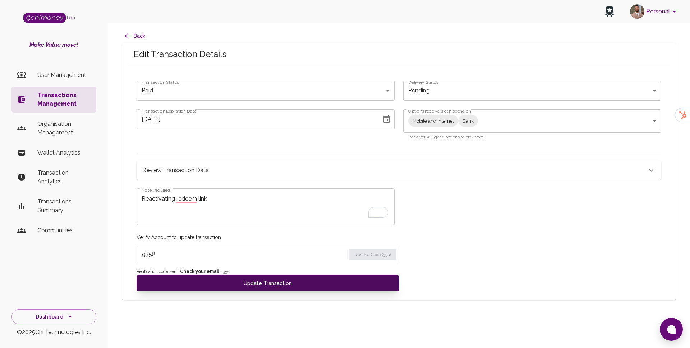
type input "9758"
click at [261, 283] on button "Update Transaction" at bounding box center [268, 283] width 263 height 16
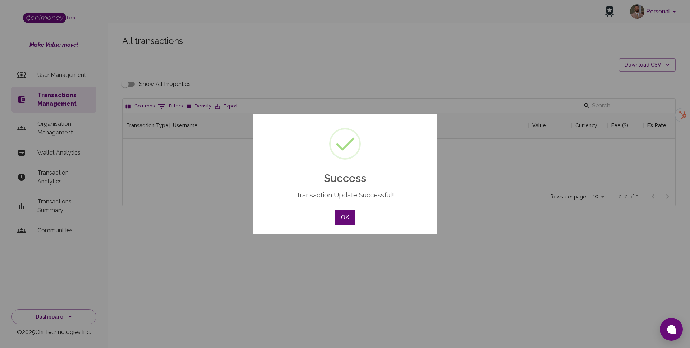
scroll to position [74, 553]
click at [352, 210] on button "OK" at bounding box center [345, 218] width 21 height 16
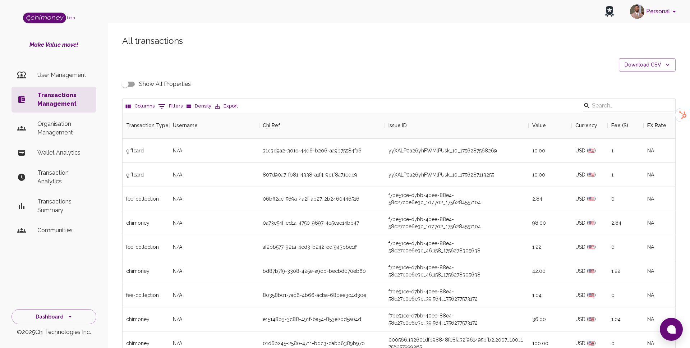
scroll to position [267, 553]
click at [174, 105] on button "0 Filters" at bounding box center [170, 107] width 28 height 12
click at [164, 152] on select "Transaction Type Username Chi Ref Issue ID Value Amount Currency Fee ($) FX Rat…" at bounding box center [165, 153] width 54 height 12
select select "email"
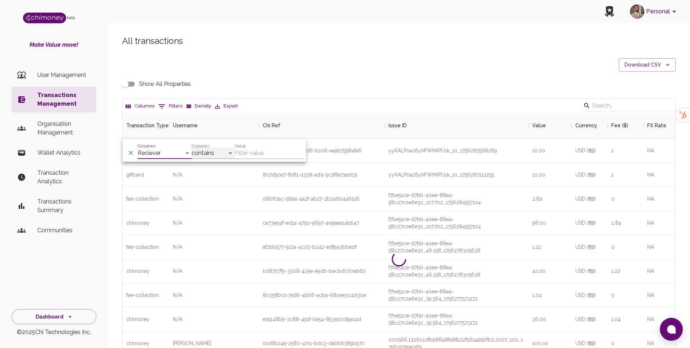
click at [207, 159] on select "contains equals starts with ends with is empty is not empty is any of" at bounding box center [213, 153] width 43 height 12
select select "equals"
click at [260, 151] on input "Value" at bounding box center [269, 153] width 68 height 12
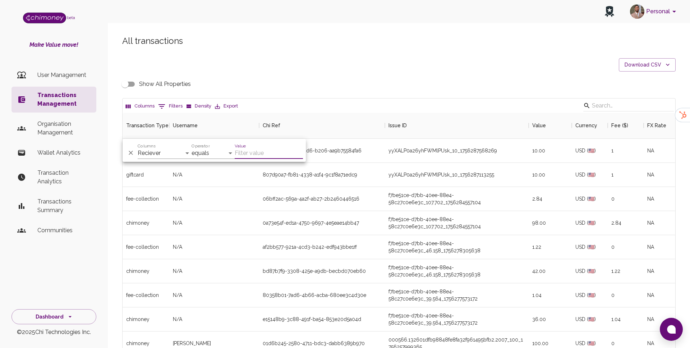
click at [262, 156] on input "Value" at bounding box center [269, 153] width 68 height 12
paste input "siyamotsuenyane@gmail.com"
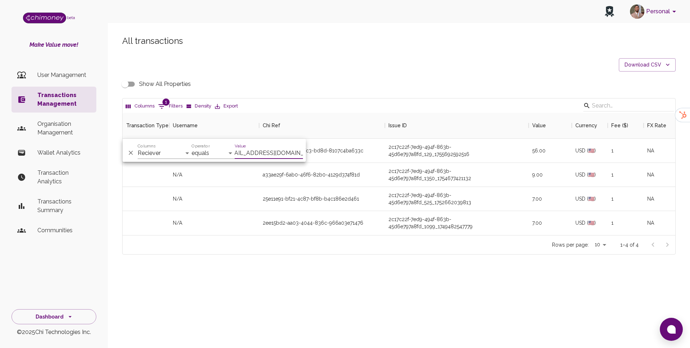
scroll to position [122, 553]
type input "siyamotsuenyane@gmail.com"
click at [379, 177] on div "a33ae29f-6ab0-46f6-82b0-4129d374f81d" at bounding box center [322, 175] width 126 height 24
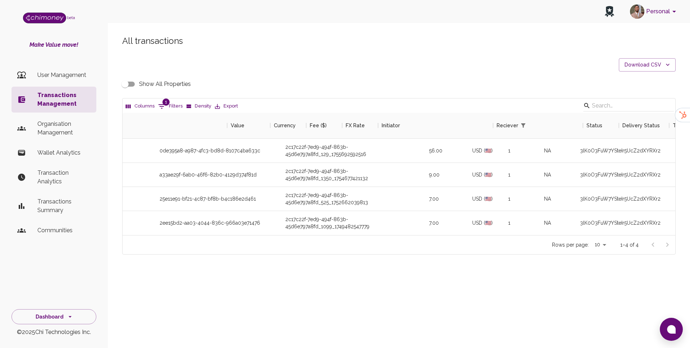
scroll to position [0, 0]
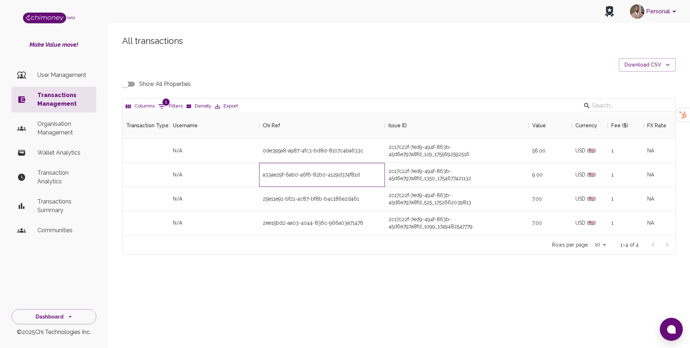
click at [312, 173] on div "a33ae29f-6ab0-46f6-82b0-4129d374f81d" at bounding box center [311, 174] width 97 height 7
copy div "a33ae29f-6ab0-46f6-82b0-4129d374f81d"
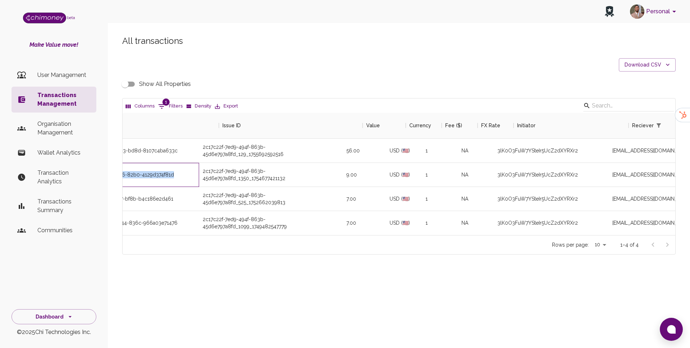
scroll to position [0, 154]
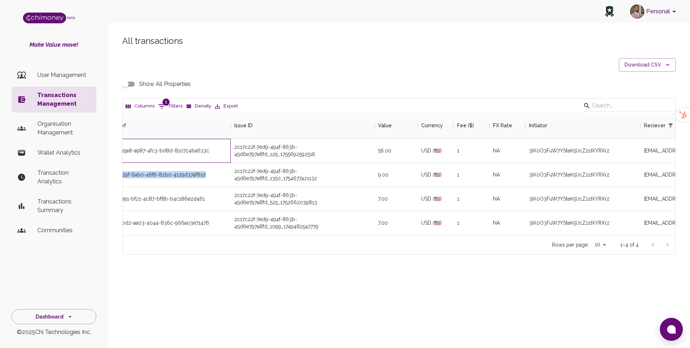
click at [195, 150] on div "0de395a8-a987-4fc3-bd8d-8107c4ba633c" at bounding box center [159, 150] width 101 height 7
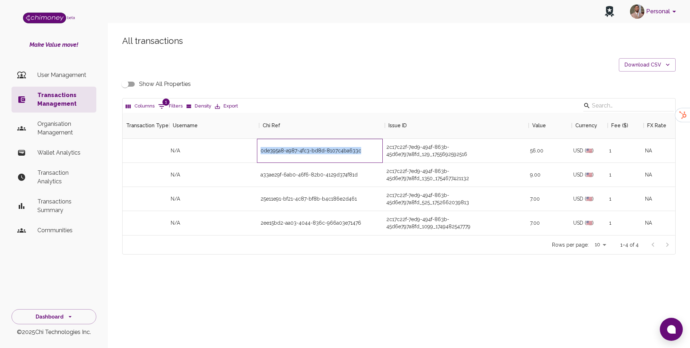
scroll to position [0, 0]
click at [356, 172] on div "a33ae29f-6ab0-46f6-82b0-4129d374f81d" at bounding box center [311, 174] width 97 height 7
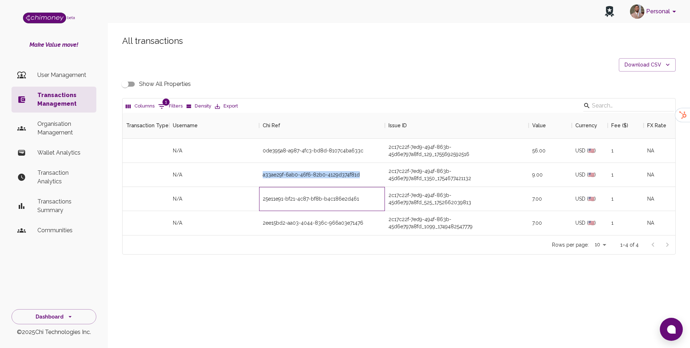
click at [305, 195] on div "25e11e91-bf21-4c87-bf8b-b4c186e2d461" at bounding box center [322, 199] width 126 height 24
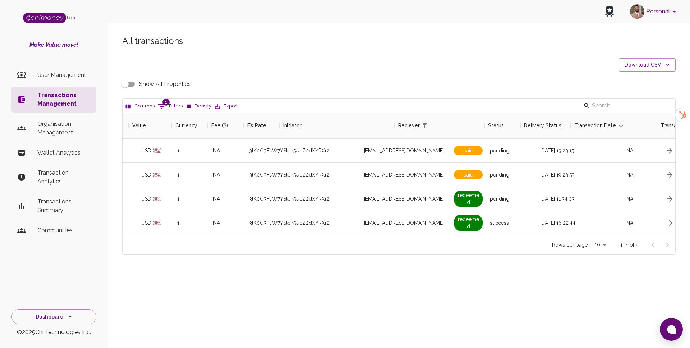
scroll to position [0, 472]
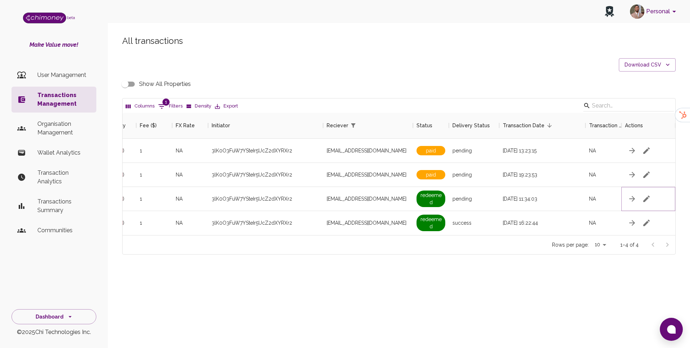
click at [646, 196] on icon "button" at bounding box center [647, 199] width 9 height 9
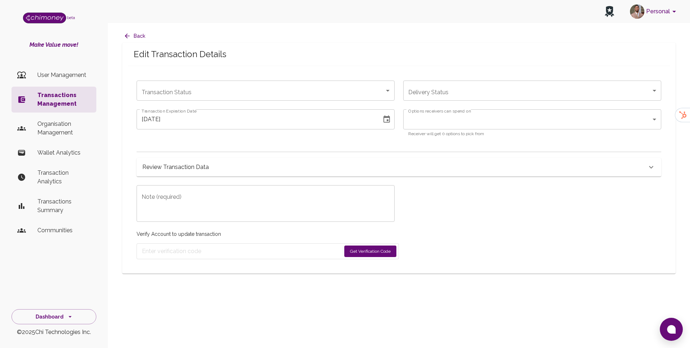
click at [227, 92] on body "Personal beta Make Value move! User Management Transactions Management Organisa…" at bounding box center [345, 174] width 690 height 348
type input "redeemed"
type input "pending"
type input "08/14/2025"
type input "Wallet,Interac,Interledger,Third Party,Virtual Card,Mobile and Internet,Bank,Pr…"
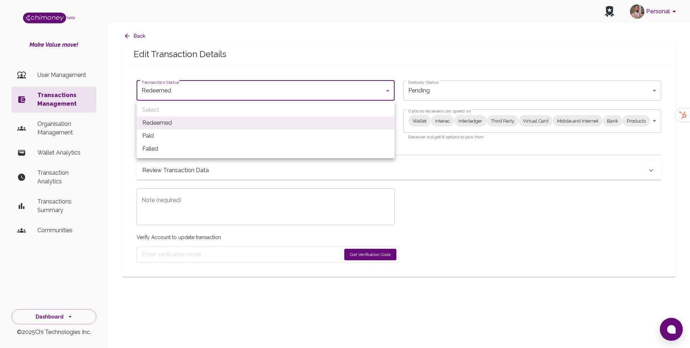
click at [191, 140] on li "Paid" at bounding box center [266, 135] width 258 height 13
type input "paid"
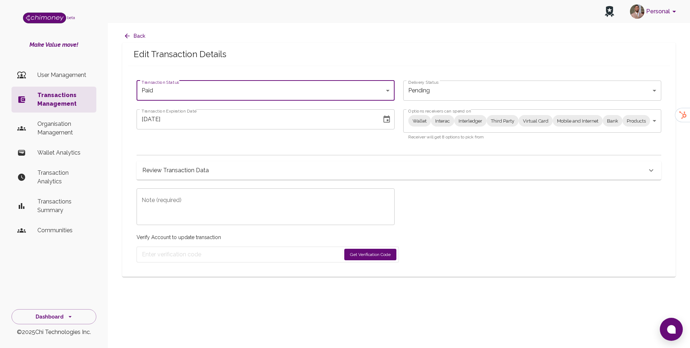
click at [482, 131] on div "Wallet Interac Interledger Third Party Virtual Card Mobile and Internet Bank Pr…" at bounding box center [532, 120] width 258 height 23
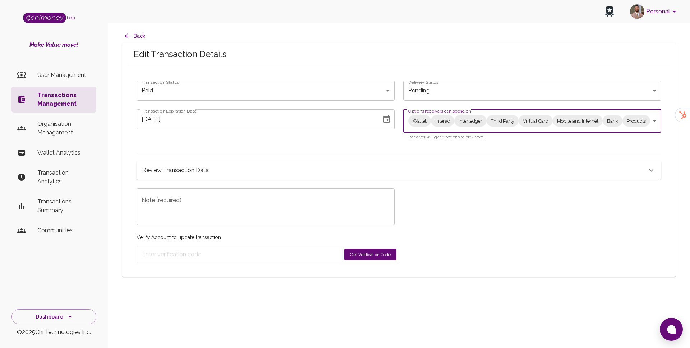
click at [483, 127] on div "Wallet Interac Interledger Third Party Virtual Card Mobile and Internet Bank Pr…" at bounding box center [532, 120] width 258 height 23
click at [484, 122] on body "Personal beta Make Value move! User Management Transactions Management Organisa…" at bounding box center [345, 174] width 690 height 348
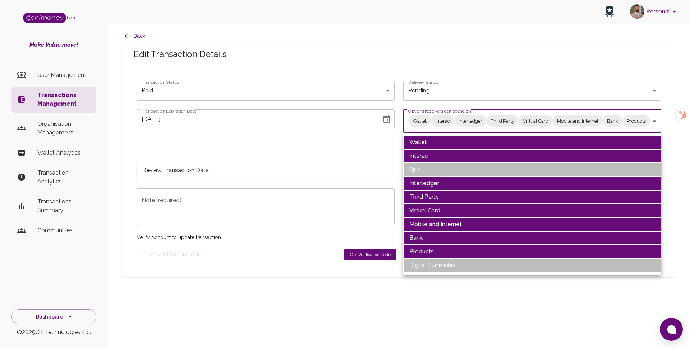
click at [450, 148] on li "Wallet" at bounding box center [532, 143] width 258 height 14
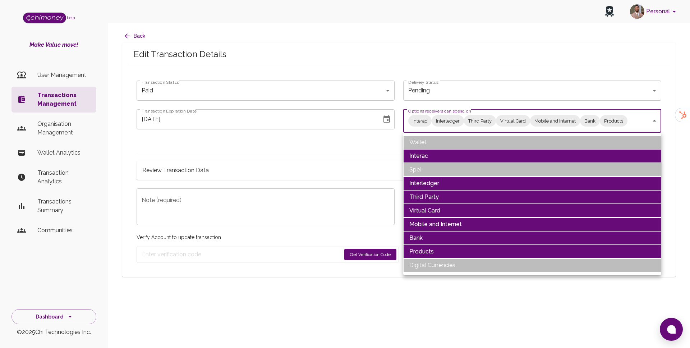
click at [447, 155] on li "Interac" at bounding box center [532, 156] width 258 height 14
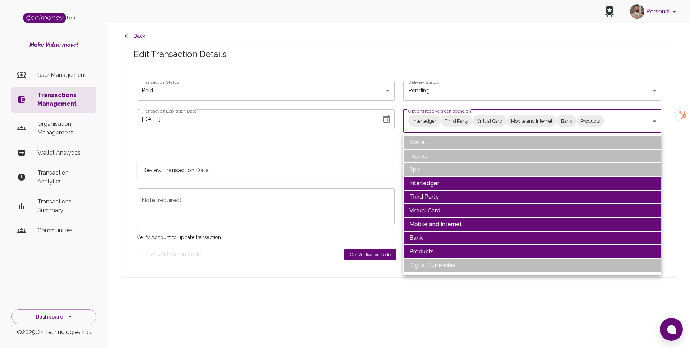
click at [426, 183] on li "Interledger" at bounding box center [532, 184] width 258 height 14
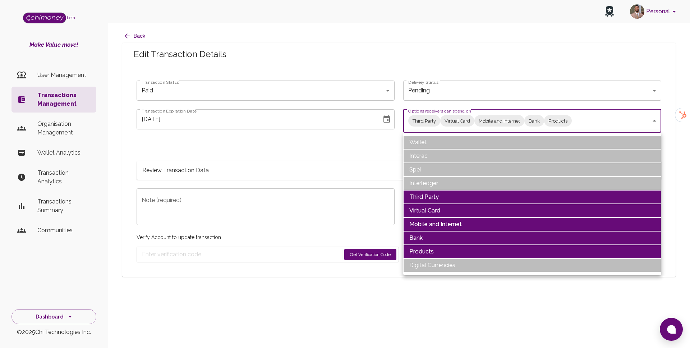
click at [424, 195] on li "Third Party" at bounding box center [532, 197] width 258 height 14
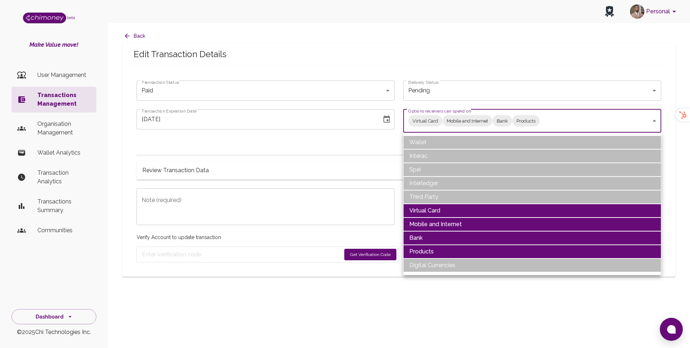
click at [422, 210] on li "Virtual Card" at bounding box center [532, 211] width 258 height 14
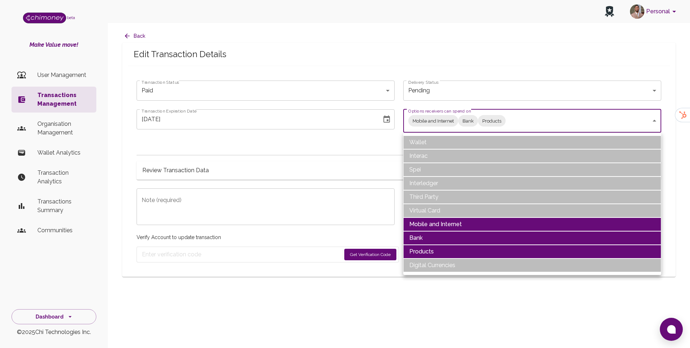
click at [421, 255] on li "Products" at bounding box center [532, 252] width 258 height 14
type input "Mobile and Internet,Bank"
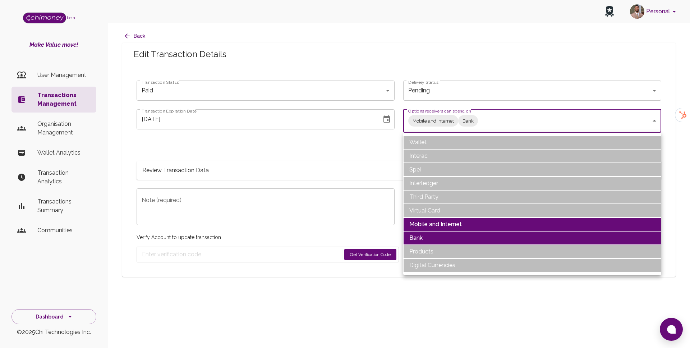
click at [327, 199] on div at bounding box center [345, 174] width 690 height 348
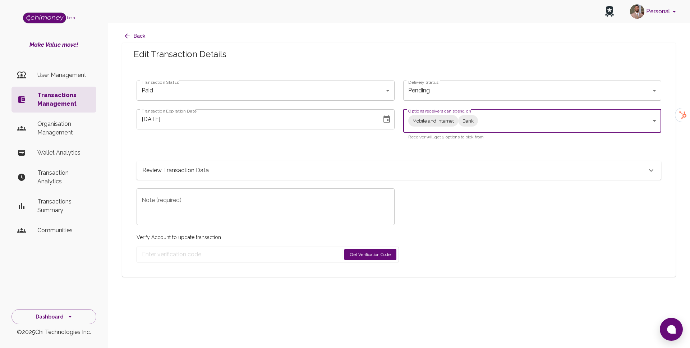
click at [367, 262] on form "Get Verification Code" at bounding box center [268, 255] width 263 height 16
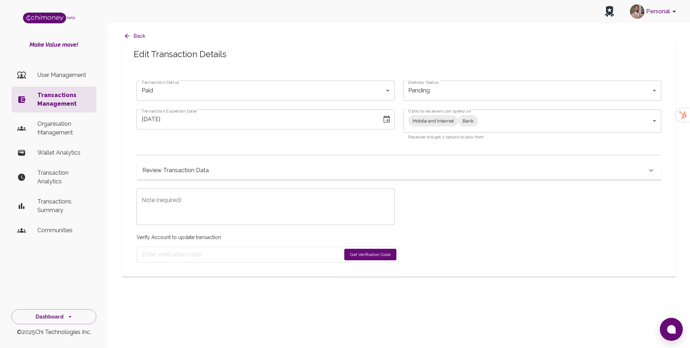
click at [366, 253] on button "Get Verification Code" at bounding box center [371, 255] width 52 height 12
click at [380, 123] on div "08/14/2025 Transaction Expiration Date" at bounding box center [266, 119] width 258 height 20
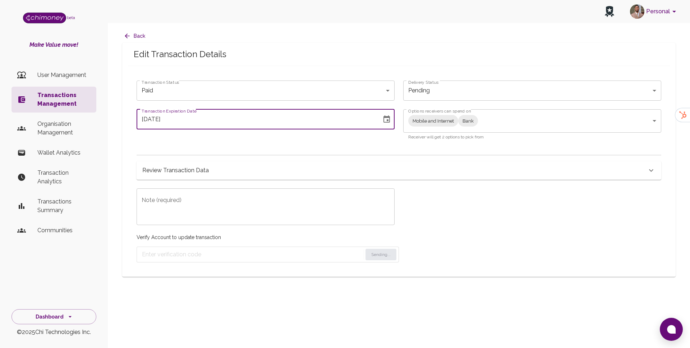
click at [394, 113] on div "08/14/2025 Transaction Expiration Date" at bounding box center [266, 119] width 258 height 20
click at [385, 118] on icon "Choose date, selected date is Aug 14, 2025" at bounding box center [387, 119] width 9 height 9
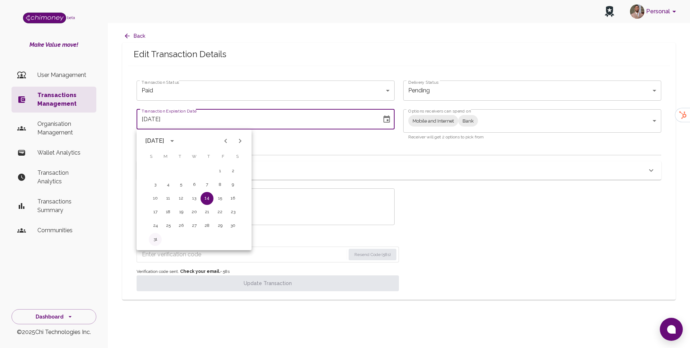
click at [159, 239] on button "31" at bounding box center [155, 239] width 13 height 13
type input "08/31/2025"
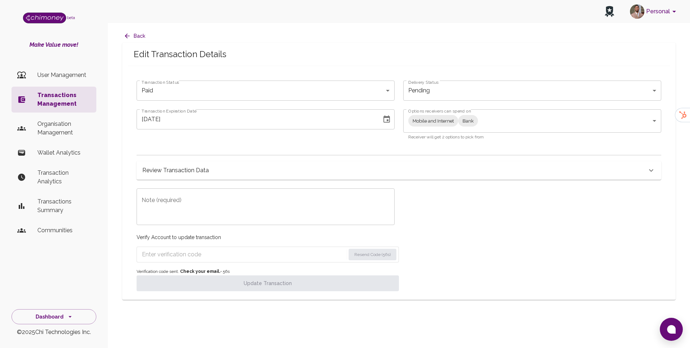
click at [324, 197] on textarea "Note (required)" at bounding box center [266, 207] width 248 height 25
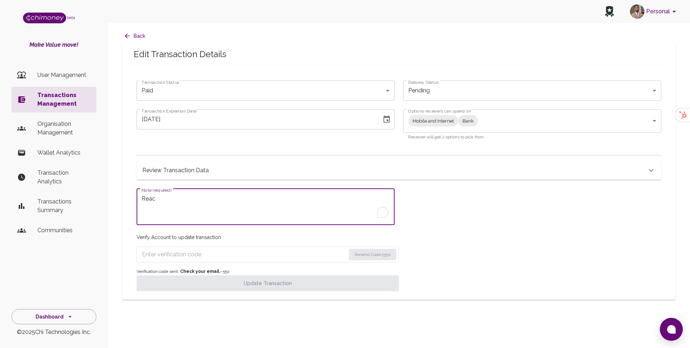
click at [324, 197] on textarea "Reac" at bounding box center [266, 207] width 248 height 25
type textarea "Reactivating redeem link"
click at [202, 257] on input "Enter verification code" at bounding box center [244, 255] width 204 height 12
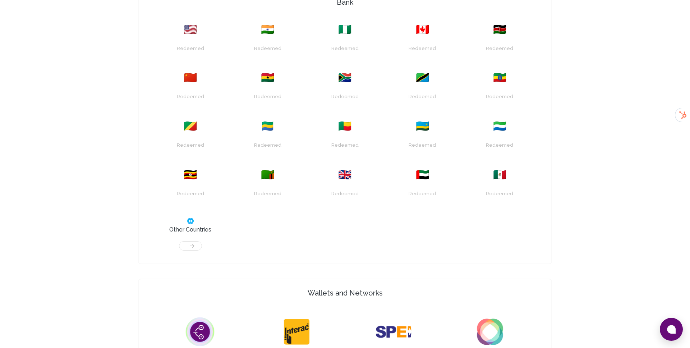
scroll to position [344, 0]
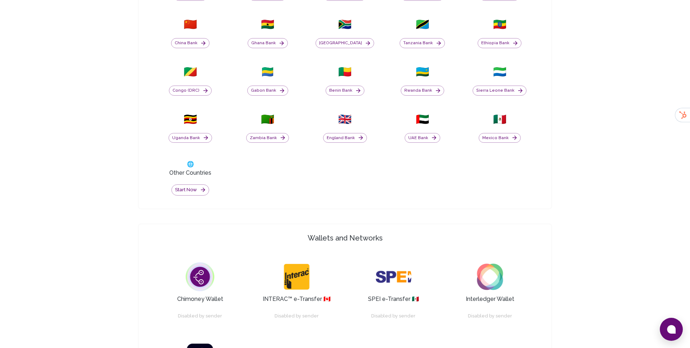
scroll to position [389, 0]
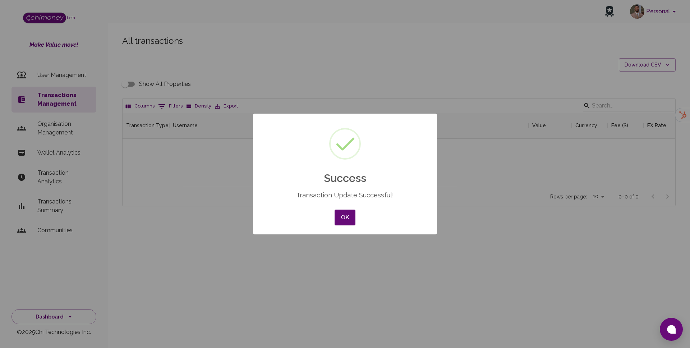
scroll to position [74, 553]
click at [341, 220] on button "OK" at bounding box center [345, 218] width 21 height 16
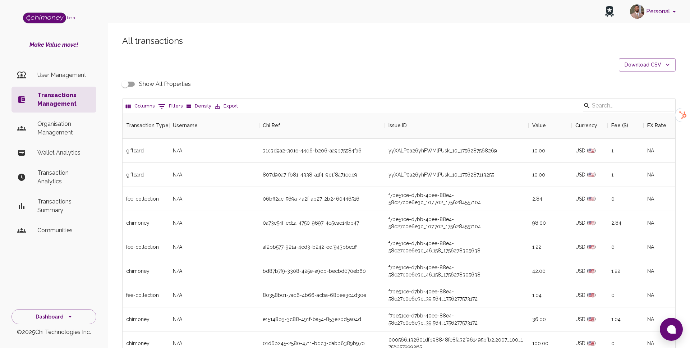
scroll to position [267, 553]
click at [161, 109] on icon "Show filters" at bounding box center [162, 106] width 9 height 9
click at [155, 151] on select "Transaction Type Username Chi Ref Issue ID Value Amount Currency Fee ($) FX Rat…" at bounding box center [165, 153] width 54 height 12
click at [133, 155] on icon "Delete" at bounding box center [130, 152] width 7 height 7
click at [141, 152] on div "giftcard" at bounding box center [146, 151] width 47 height 24
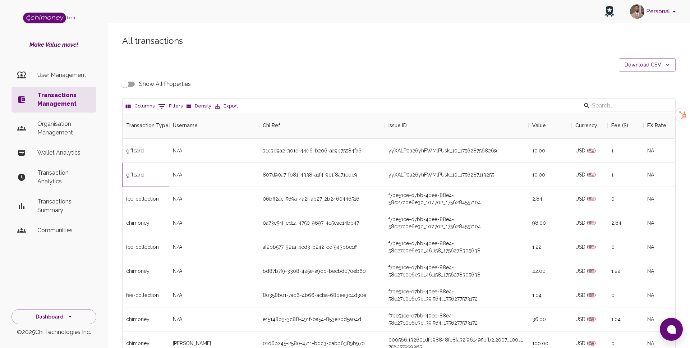
click at [140, 173] on div "giftcard" at bounding box center [146, 175] width 47 height 24
click at [151, 214] on div "chimoney" at bounding box center [146, 223] width 47 height 24
click at [147, 196] on div "fee-collection" at bounding box center [146, 199] width 47 height 24
click at [142, 147] on div "giftcard" at bounding box center [146, 151] width 47 height 24
click at [173, 107] on button "0 Filters" at bounding box center [170, 107] width 28 height 12
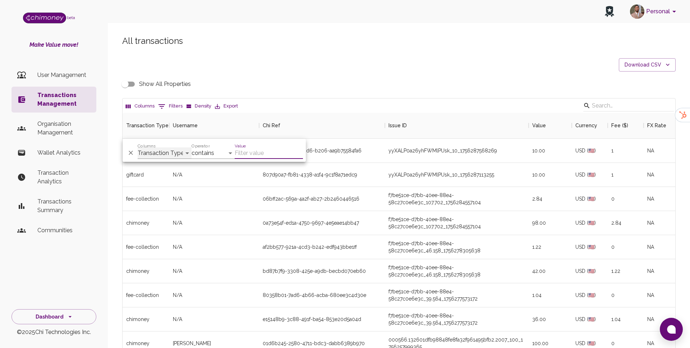
click at [163, 152] on select "Transaction Type Username Chi Ref Issue ID Value Amount Currency Fee ($) FX Rat…" at bounding box center [165, 153] width 54 height 12
select select "email"
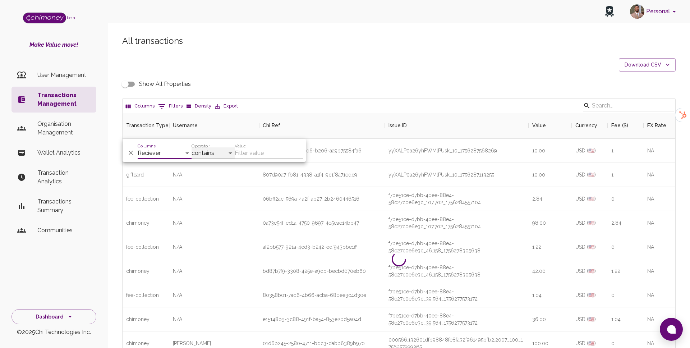
click at [217, 152] on select "contains equals starts with ends with is empty is not empty is any of" at bounding box center [213, 153] width 43 height 12
select select "equals"
click at [251, 151] on input "Value" at bounding box center [269, 153] width 68 height 12
paste input "williewongah@gmail.com"
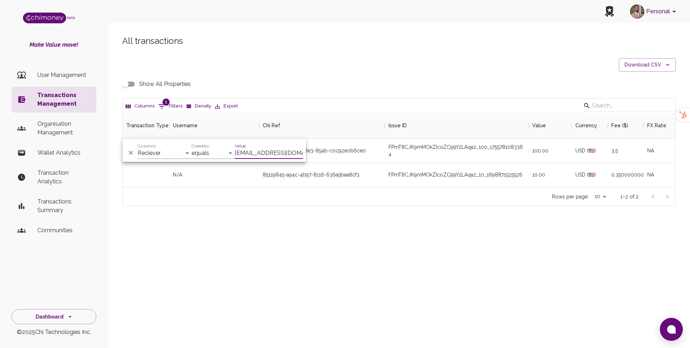
scroll to position [74, 553]
type input "williewongah@gmail.com"
click at [293, 237] on div "All transactions Download CSV Show All Properties Columns 1 Filters Density Exp…" at bounding box center [399, 133] width 583 height 230
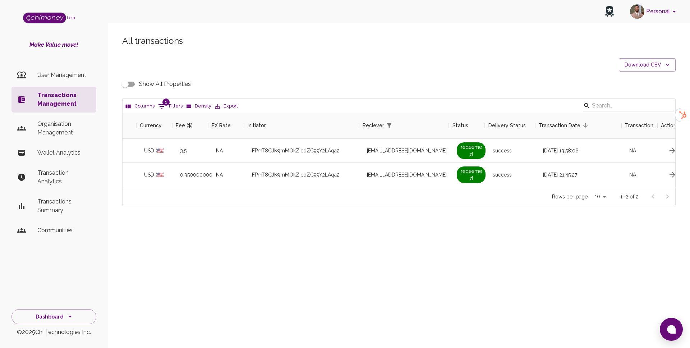
scroll to position [0, 445]
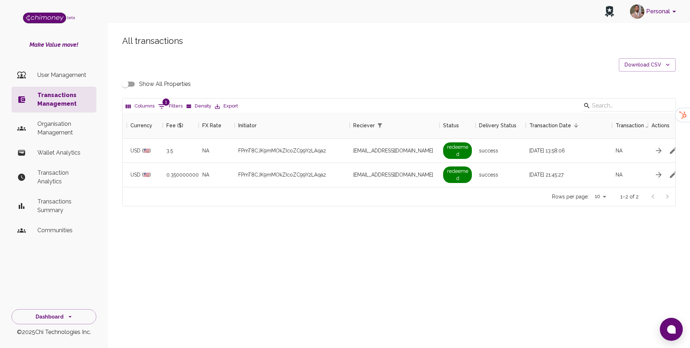
click at [125, 80] on input "Show All Properties" at bounding box center [125, 84] width 41 height 14
checkbox input "true"
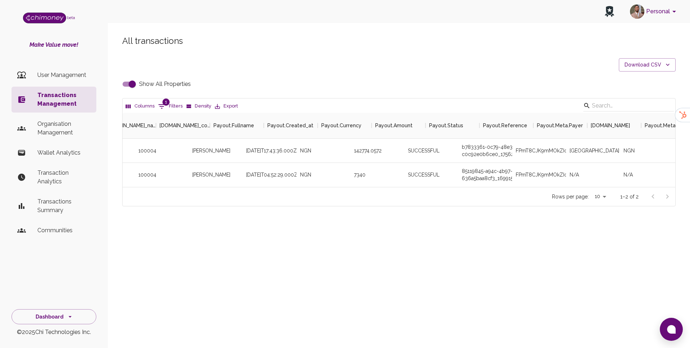
scroll to position [0, 1674]
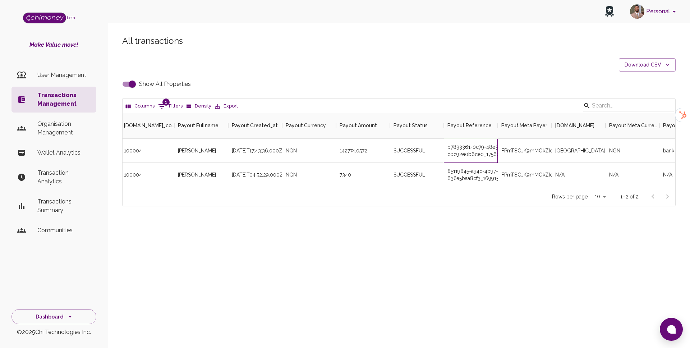
click at [448, 155] on div "b7833361-0c79-48e3-854b-c0c92e0b6ce0_1756230215638" at bounding box center [471, 151] width 54 height 24
copy div "b7833361-0c79-48e3-854b-c0c92e0b6ce0_1756230215638"
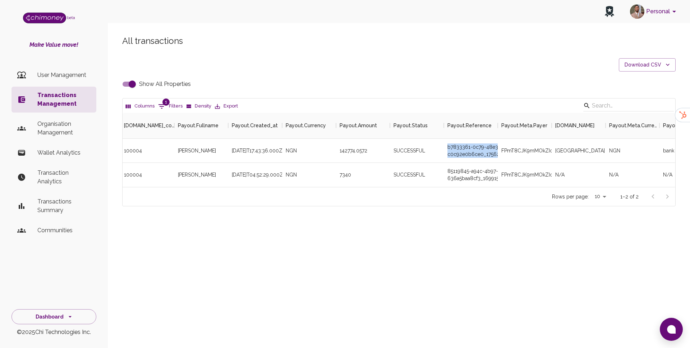
click at [74, 81] on li "User Management" at bounding box center [54, 75] width 85 height 17
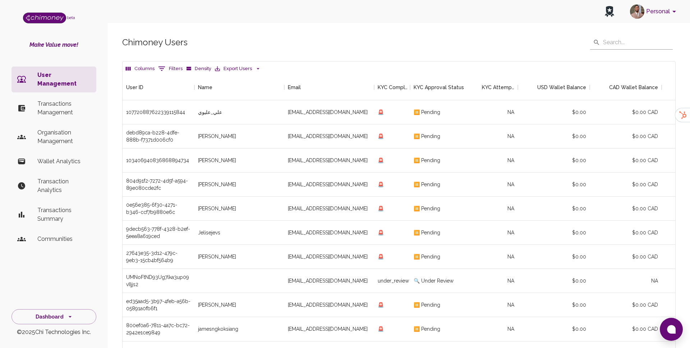
scroll to position [267, 553]
click at [164, 71] on icon "Show filters" at bounding box center [162, 68] width 9 height 9
click at [173, 109] on select "User ID Name Email KYC Completed KYC Approval Status KYC Attempts Join date Upd…" at bounding box center [165, 115] width 54 height 12
click at [166, 115] on select "User ID Name Email KYC Completed KYC Approval Status KYC Attempts Join date Upd…" at bounding box center [165, 115] width 54 height 12
select select "name"
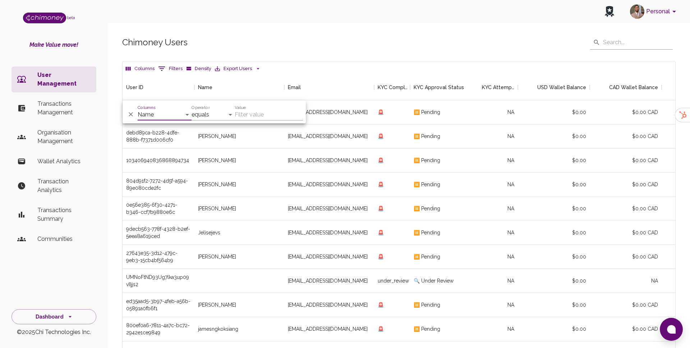
click at [256, 112] on input "Value" at bounding box center [269, 115] width 68 height 12
paste input "adrian_boros"
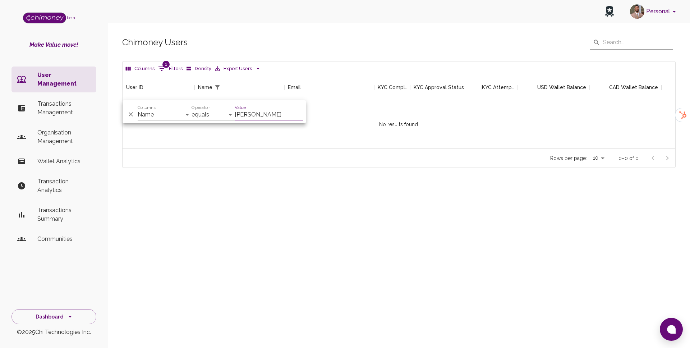
scroll to position [74, 553]
type input "adrian_boros"
click at [153, 113] on select "User ID Name Email KYC Completed KYC Approval Status KYC Attempts Join date Upd…" at bounding box center [165, 115] width 54 height 12
click at [157, 115] on select "User ID Name Email KYC Completed KYC Approval Status KYC Attempts Join date Upd…" at bounding box center [165, 115] width 54 height 12
select select "name"
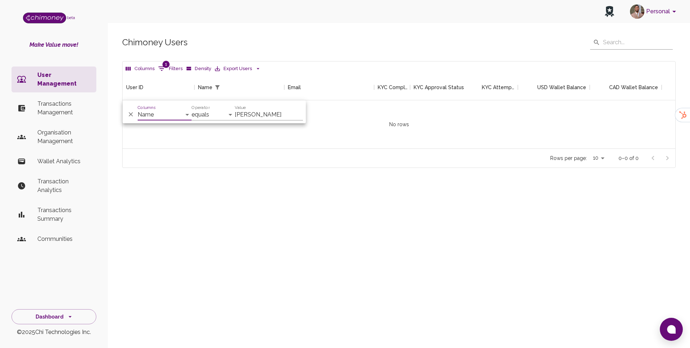
click at [129, 112] on icon "Delete" at bounding box center [130, 114] width 7 height 7
click at [178, 185] on div "Chimoney Users ​ ​ Columns 0 Filters Density Export Users No rows User ID Name …" at bounding box center [399, 114] width 583 height 192
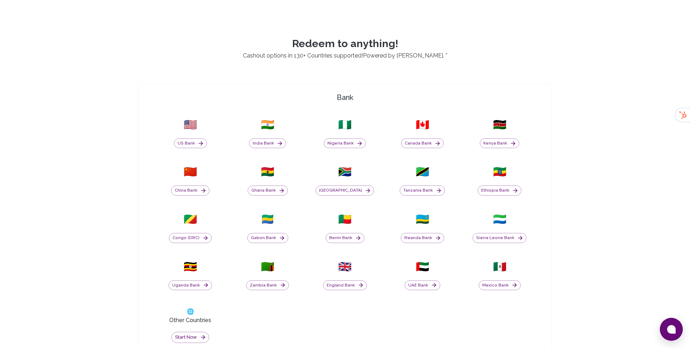
scroll to position [240, 0]
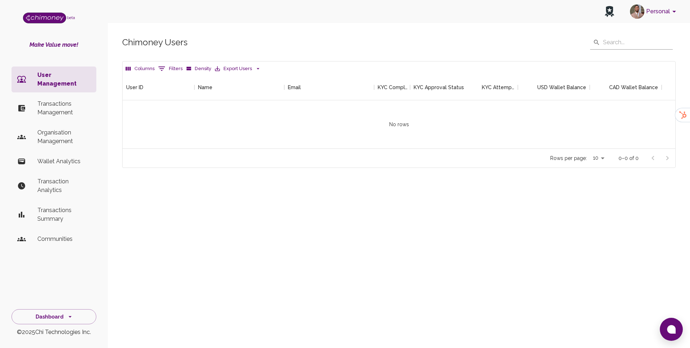
scroll to position [74, 553]
click at [165, 69] on icon "Show filters" at bounding box center [162, 68] width 9 height 9
click at [54, 111] on li "Transactions Management" at bounding box center [54, 108] width 85 height 26
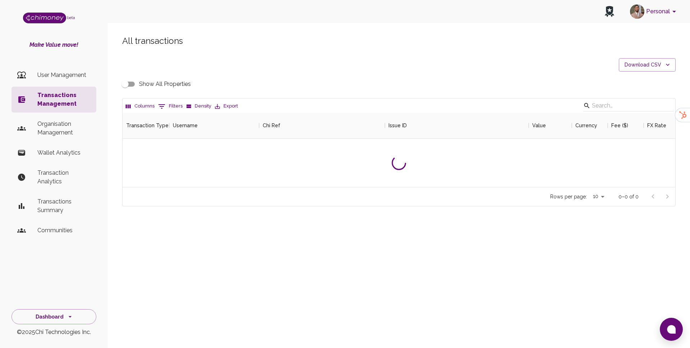
scroll to position [74, 553]
click at [53, 68] on li "User Management" at bounding box center [54, 75] width 85 height 17
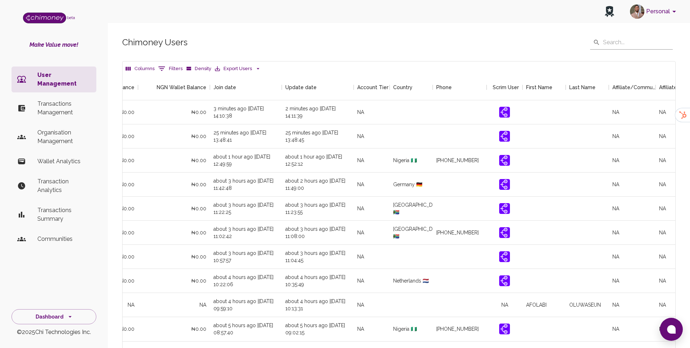
scroll to position [0, 677]
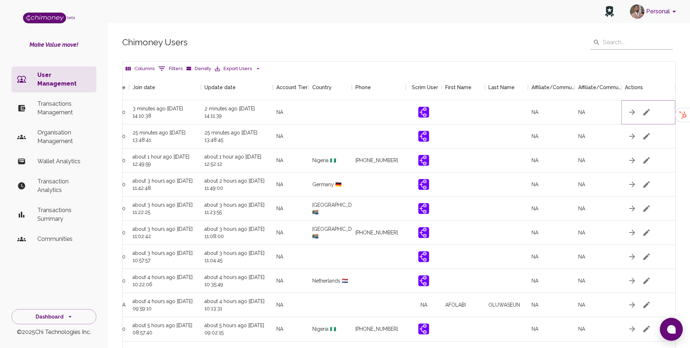
click at [651, 110] on icon "button" at bounding box center [647, 112] width 9 height 9
click at [643, 112] on icon "button" at bounding box center [647, 112] width 9 height 9
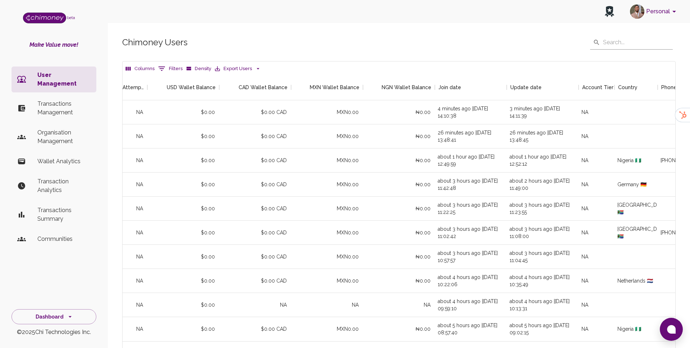
scroll to position [0, 370]
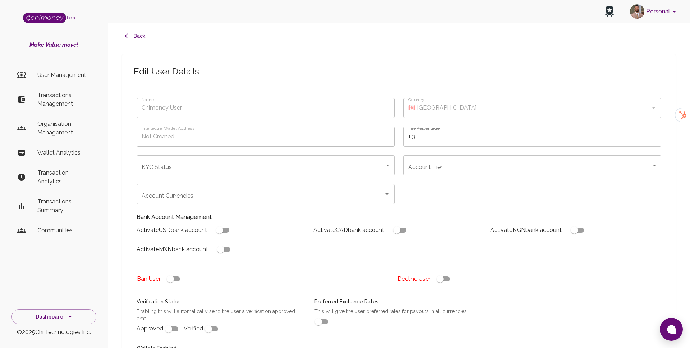
type input "coco"
checkbox input "true"
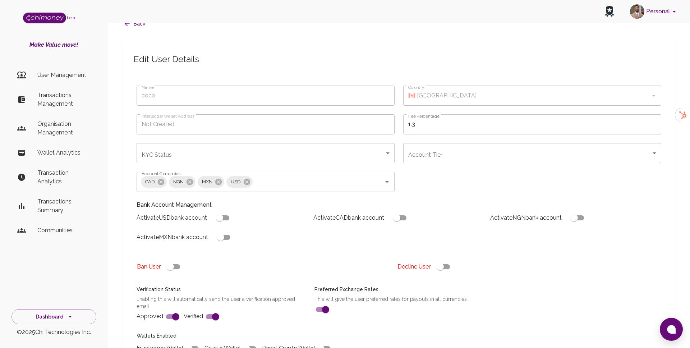
scroll to position [14, 0]
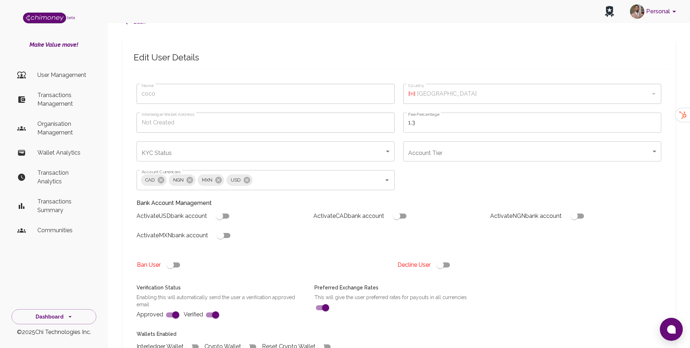
click at [222, 217] on input "checkbox" at bounding box center [219, 216] width 41 height 14
checkbox input "true"
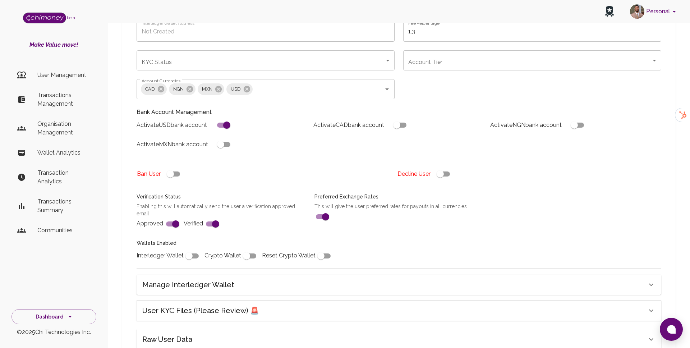
scroll to position [116, 0]
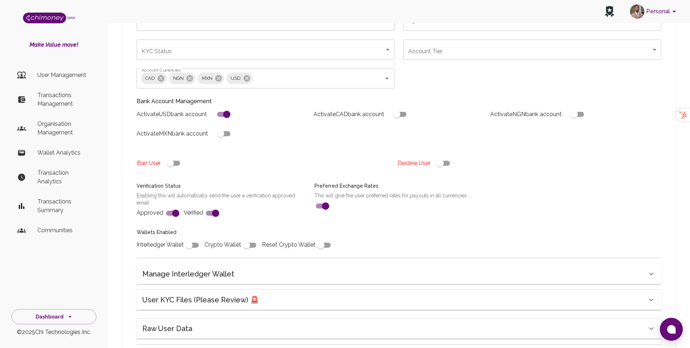
click at [190, 249] on input "checkbox" at bounding box center [189, 245] width 41 height 14
checkbox input "true"
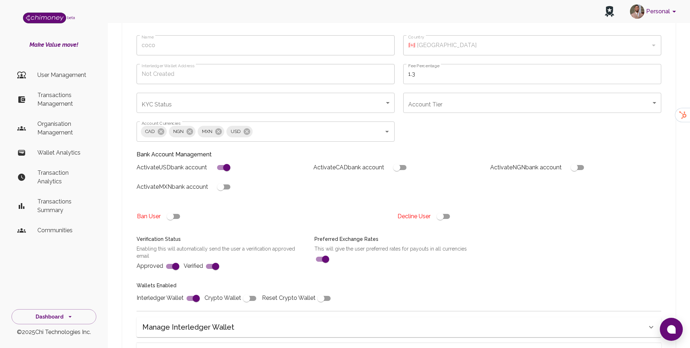
scroll to position [58, 0]
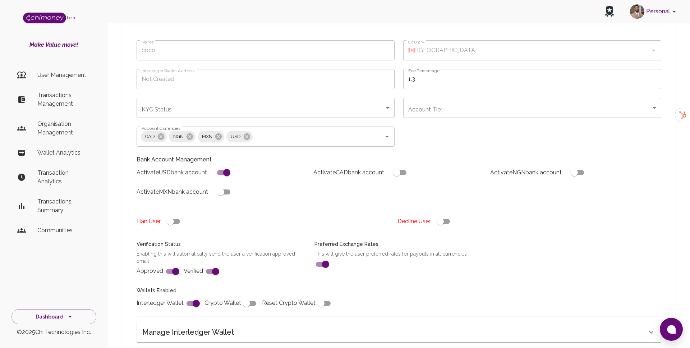
click at [447, 105] on body "Personal beta Make Value move! User Management Transactions Management Organisa…" at bounding box center [345, 208] width 690 height 533
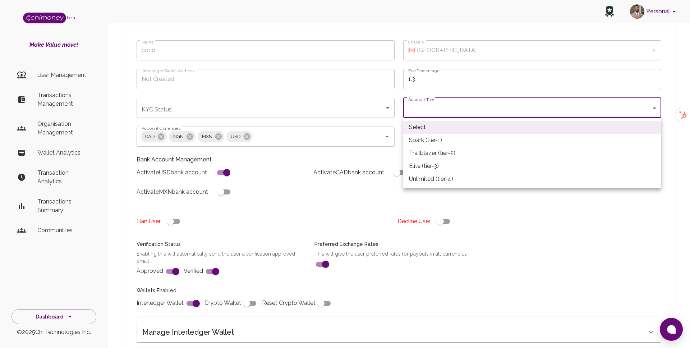
click at [427, 138] on li "Spark (tier-1)" at bounding box center [532, 140] width 258 height 13
type input "tier-1"
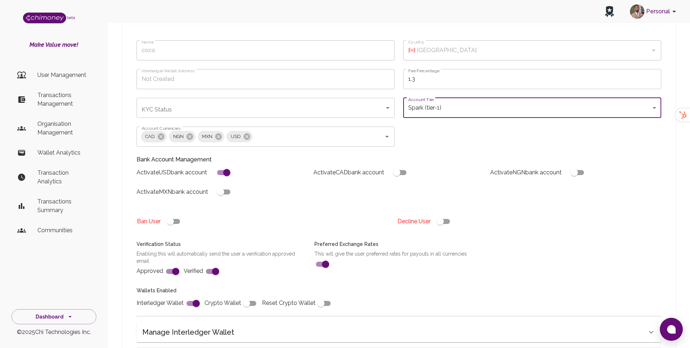
click at [350, 114] on body "Personal beta Make Value move! User Management Transactions Management Organisa…" at bounding box center [345, 208] width 690 height 533
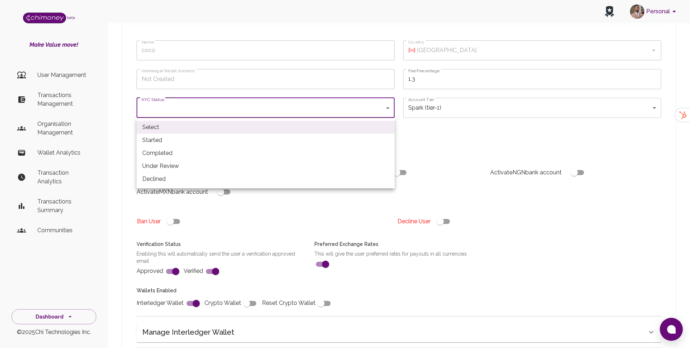
click at [169, 157] on li "Completed" at bounding box center [266, 153] width 258 height 13
type input "completed"
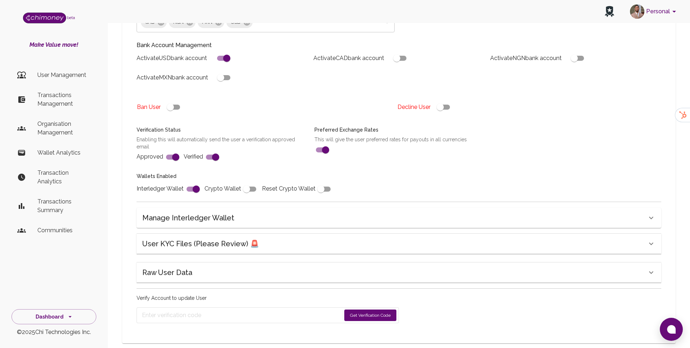
scroll to position [179, 0]
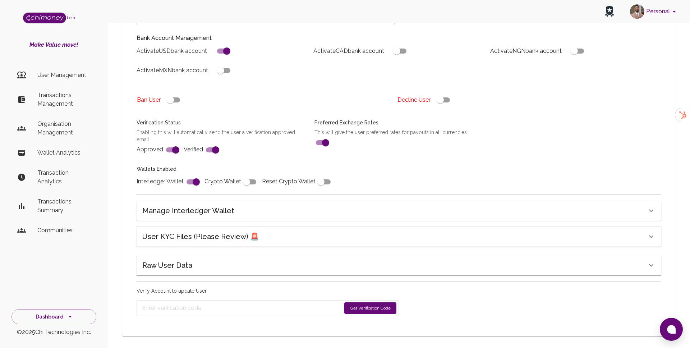
click at [352, 307] on button "Get Verification Code" at bounding box center [371, 308] width 52 height 12
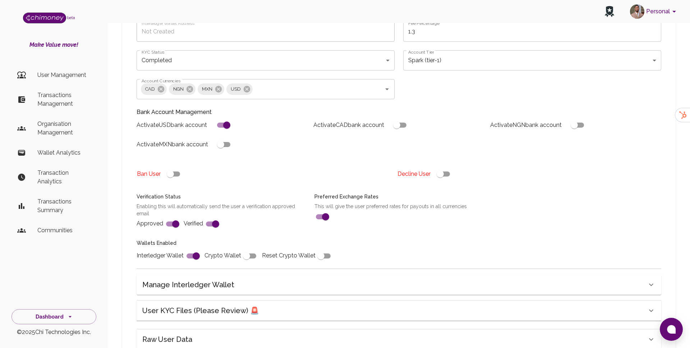
scroll to position [207, 0]
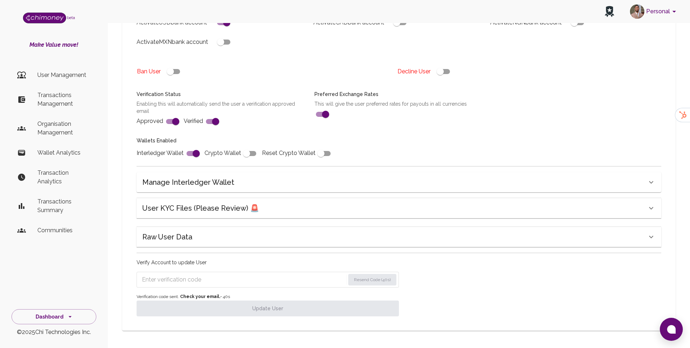
click at [223, 279] on input "Enter verification code" at bounding box center [243, 280] width 203 height 12
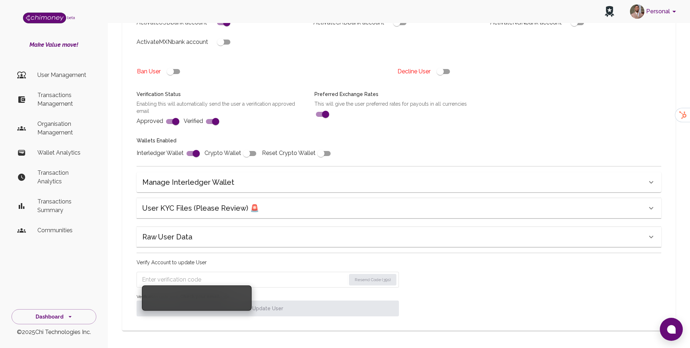
paste input "6391"
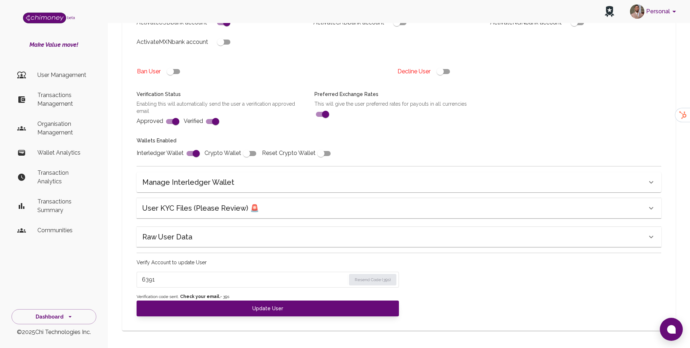
type input "6391"
click at [223, 294] on span "Verification code sent. Check your email. • 39 s" at bounding box center [268, 296] width 263 height 7
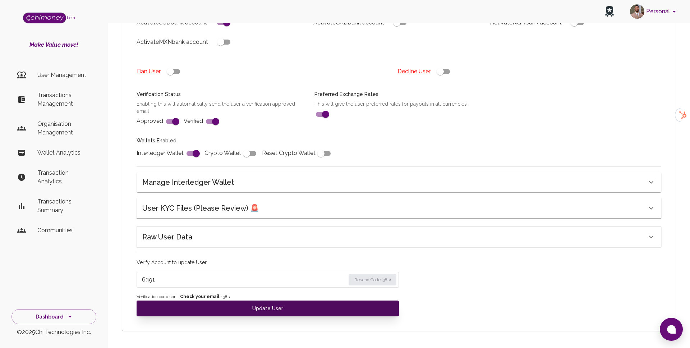
click at [215, 301] on button "Update User" at bounding box center [268, 309] width 263 height 16
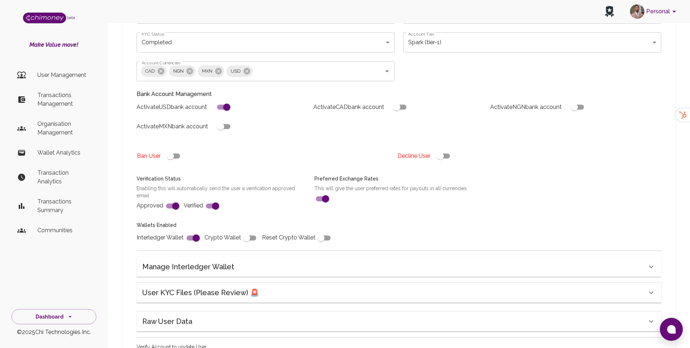
scroll to position [118, 0]
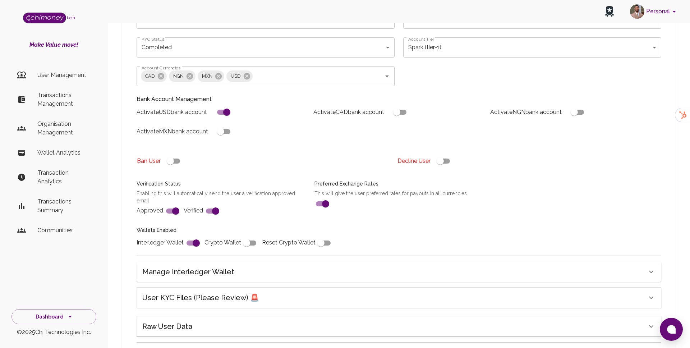
checkbox input "false"
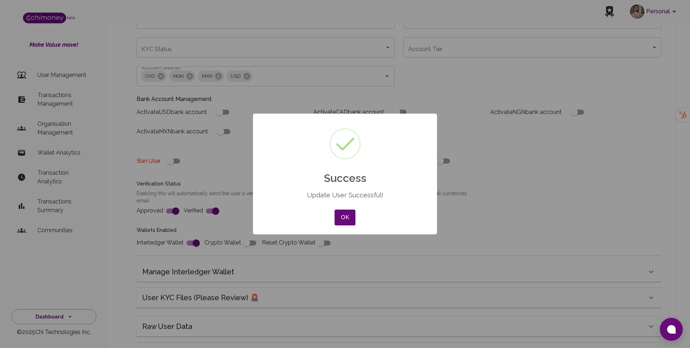
type input "completed"
type input "tier-1"
checkbox input "true"
click at [348, 214] on button "OK" at bounding box center [345, 218] width 21 height 16
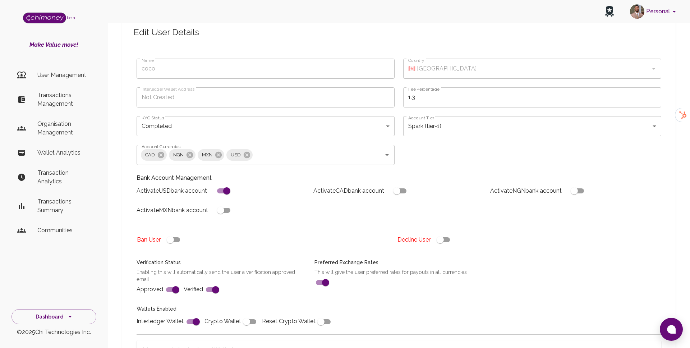
scroll to position [0, 0]
